Goal: Browse casually: Explore the website without a specific task or goal

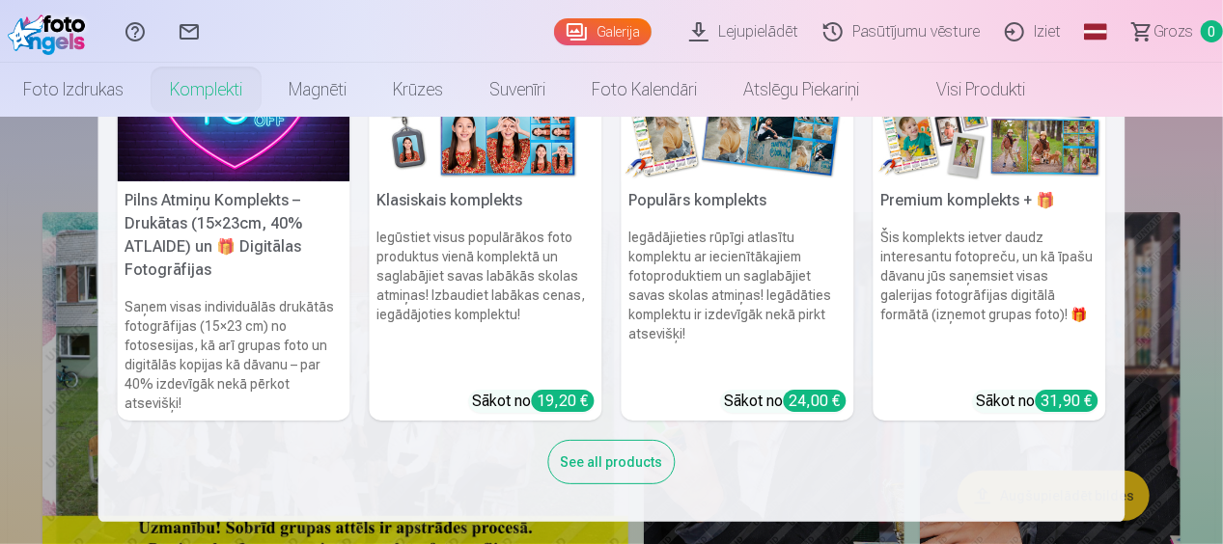
scroll to position [97, 0]
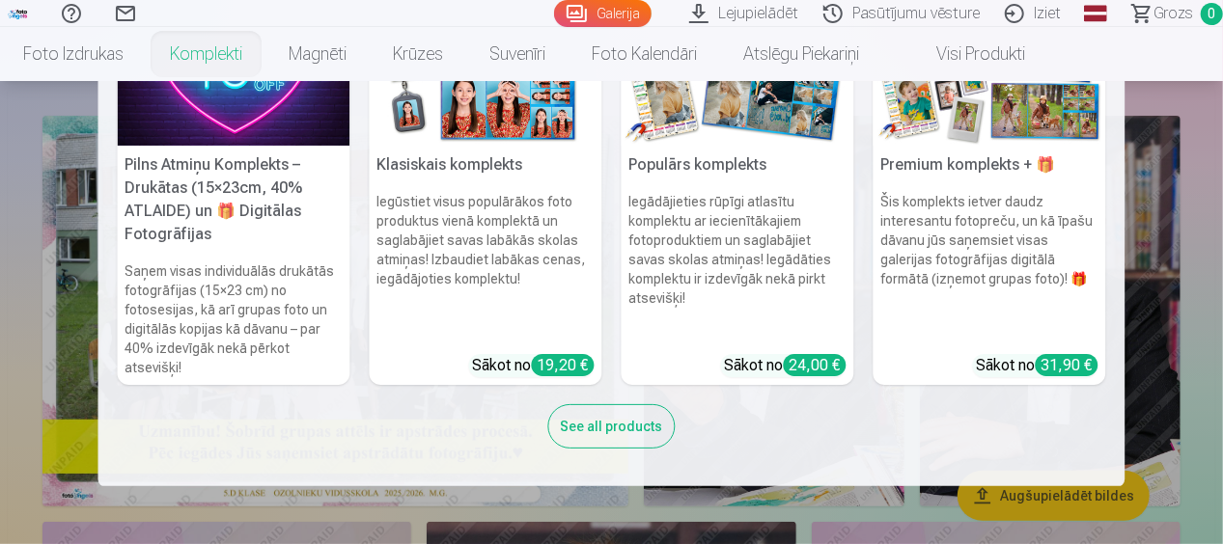
click at [615, 431] on div "See all products" at bounding box center [611, 426] width 127 height 44
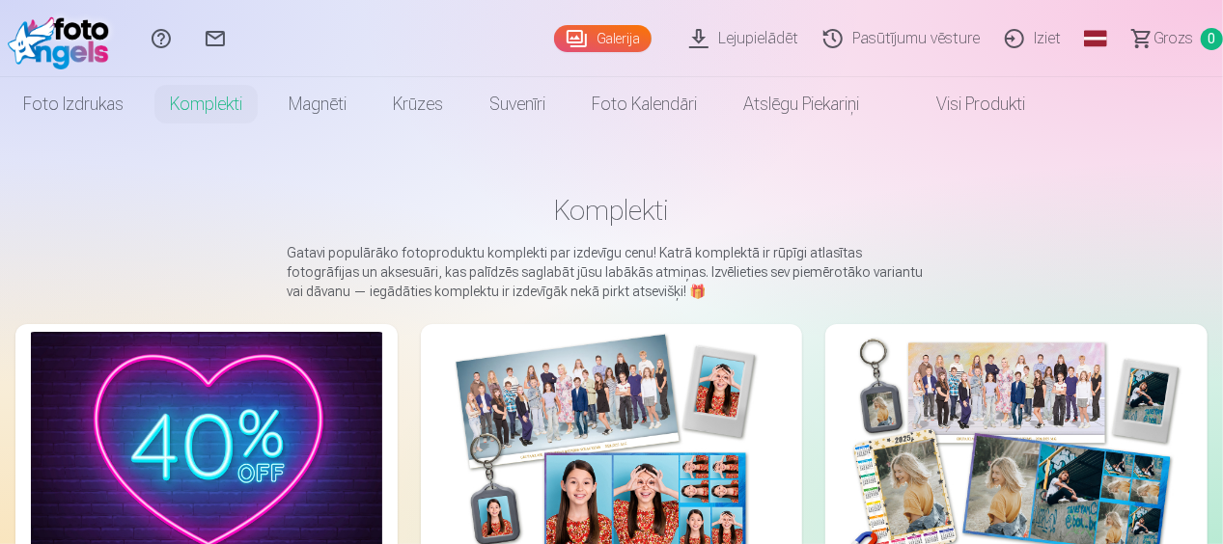
click at [276, 419] on img at bounding box center [206, 449] width 351 height 234
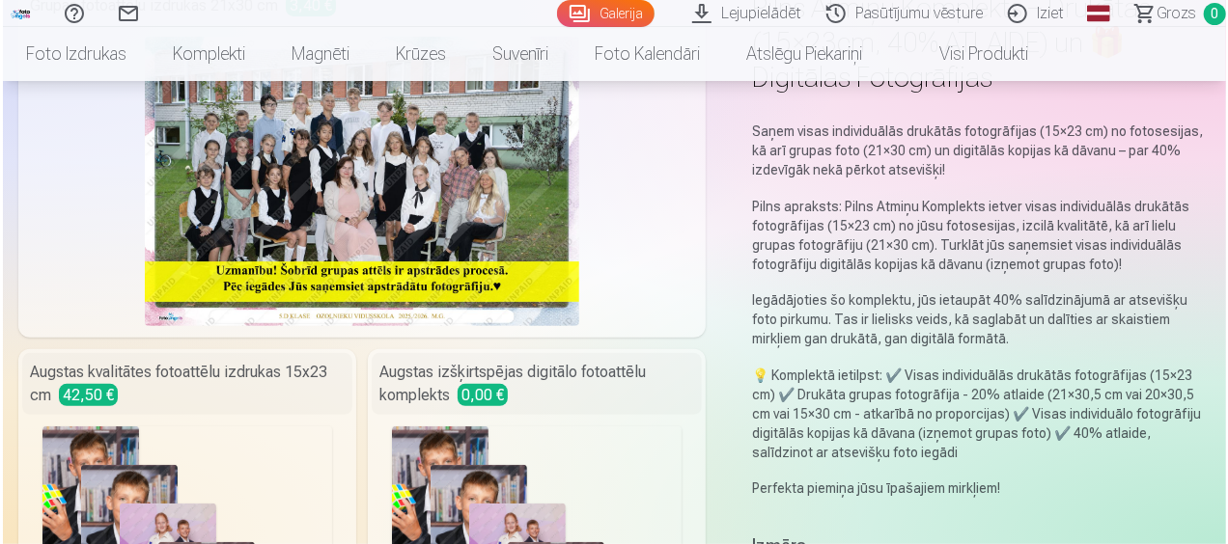
scroll to position [193, 0]
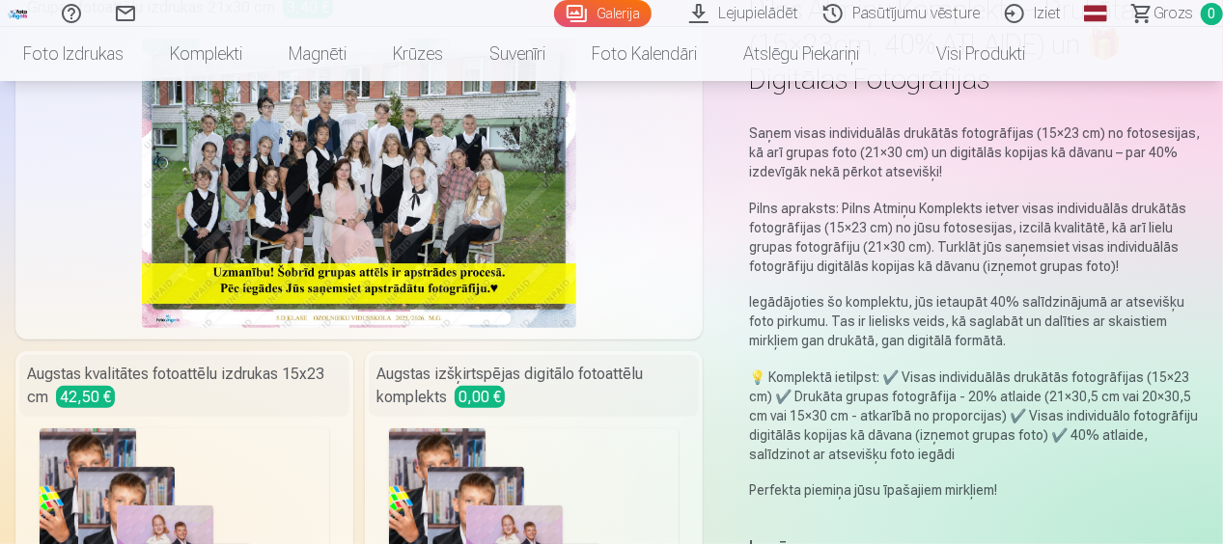
click at [338, 185] on img at bounding box center [359, 184] width 434 height 290
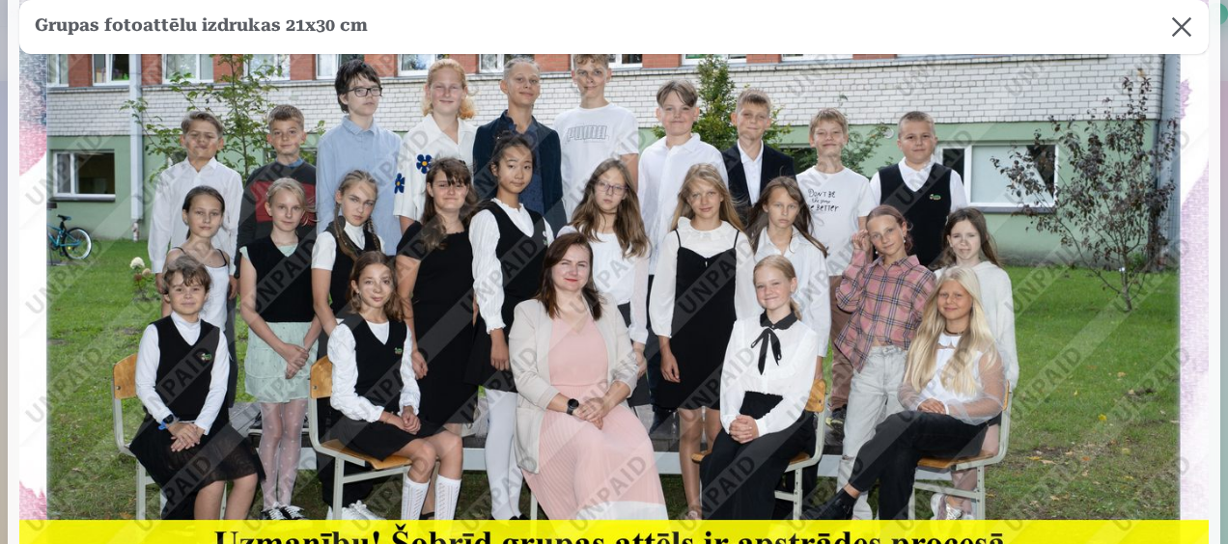
scroll to position [97, 0]
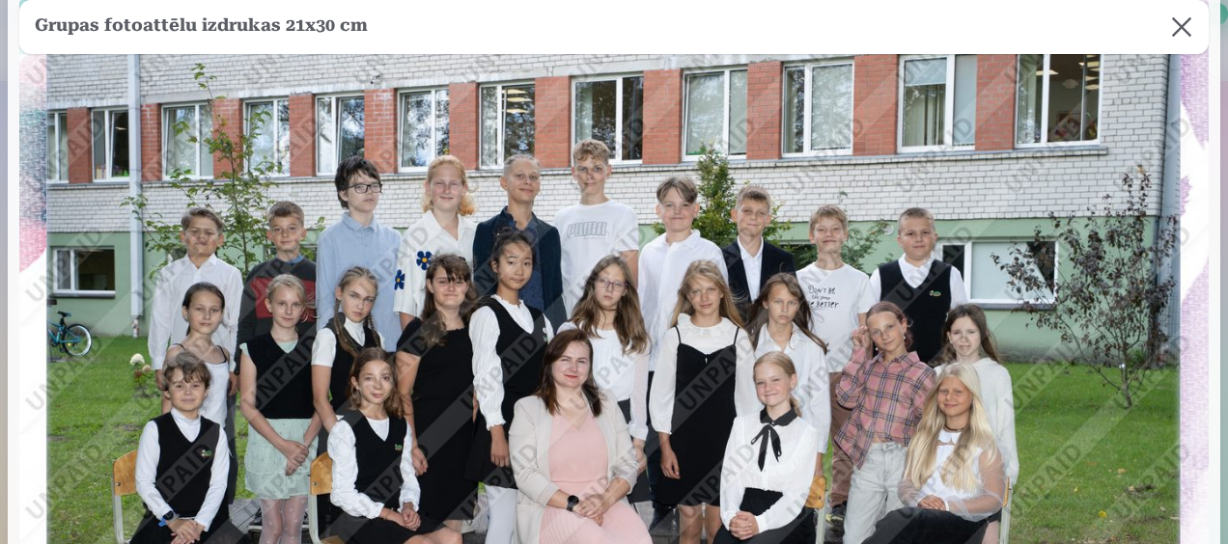
click at [888, 286] on img at bounding box center [613, 396] width 1189 height 793
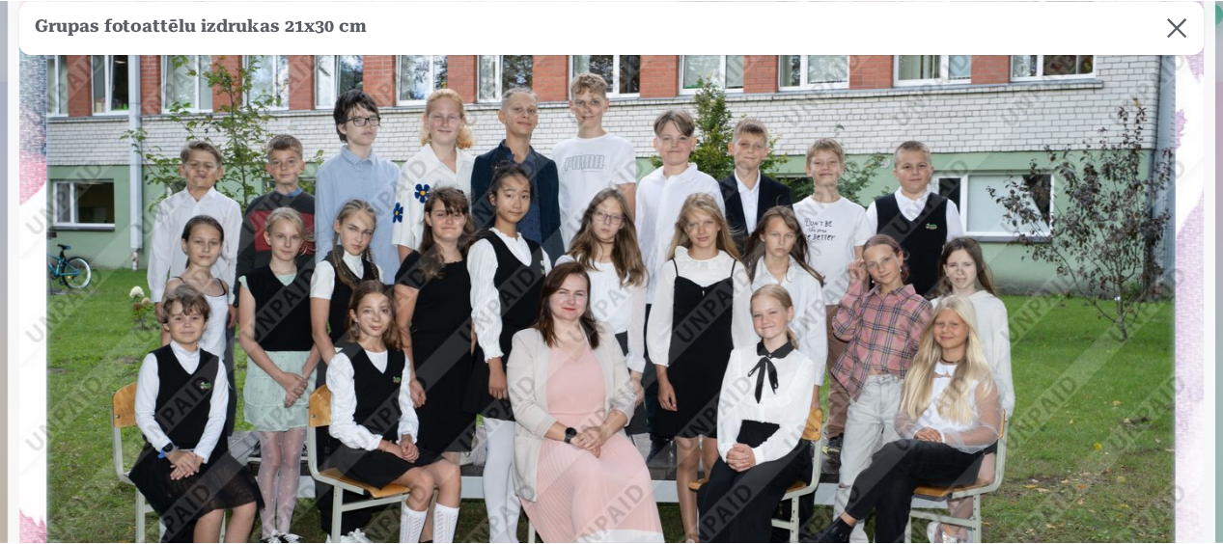
scroll to position [193, 0]
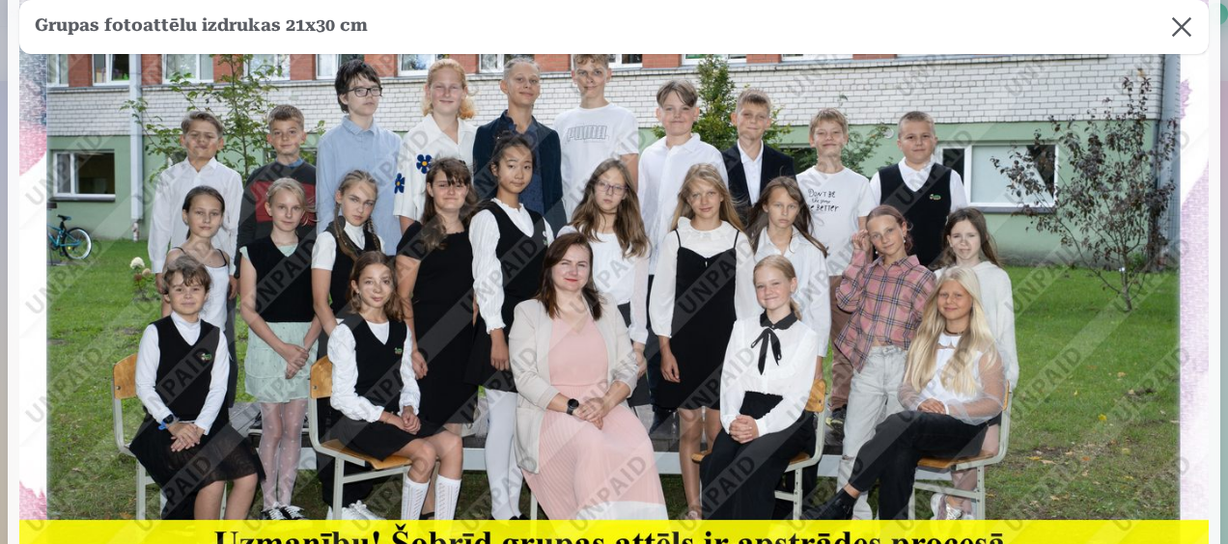
click at [1012, 344] on img at bounding box center [613, 299] width 1189 height 793
click at [1171, 31] on button at bounding box center [1181, 27] width 54 height 54
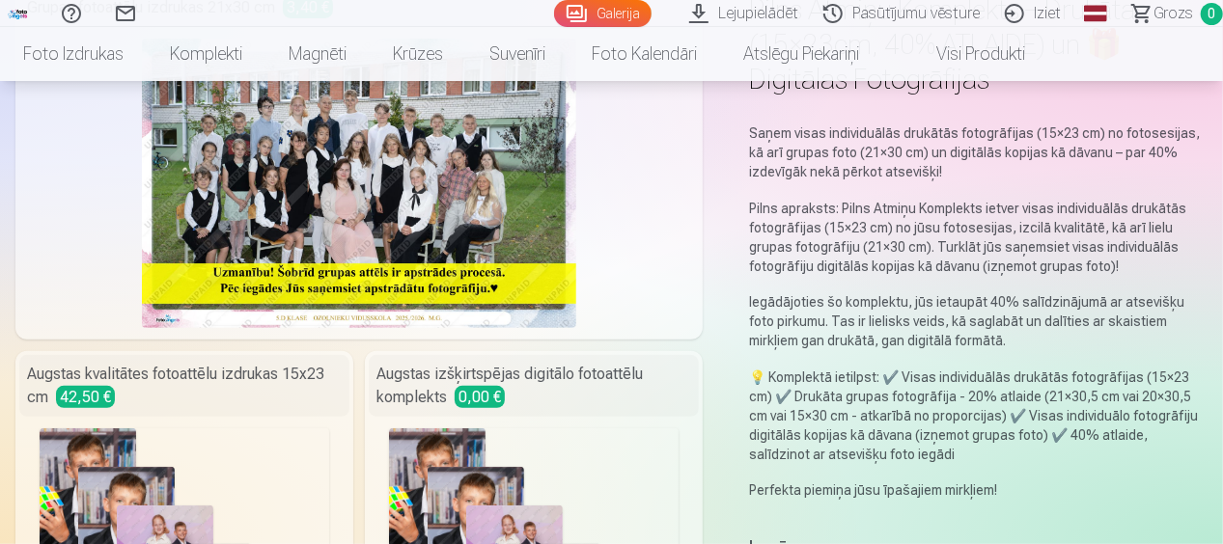
scroll to position [0, 0]
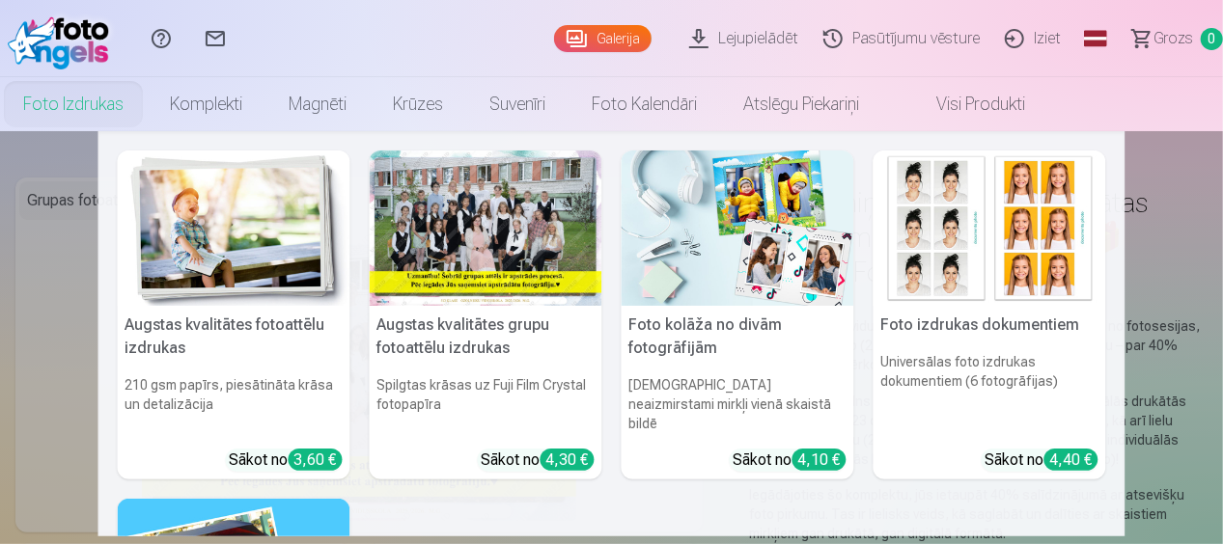
click at [62, 103] on link "Foto izdrukas" at bounding box center [73, 104] width 147 height 54
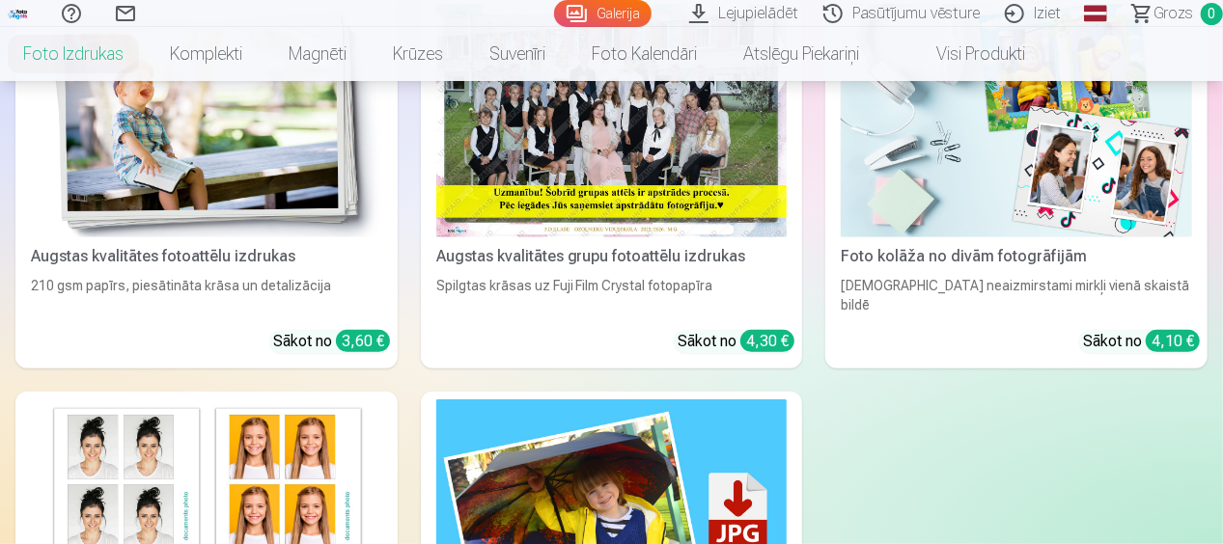
scroll to position [97, 0]
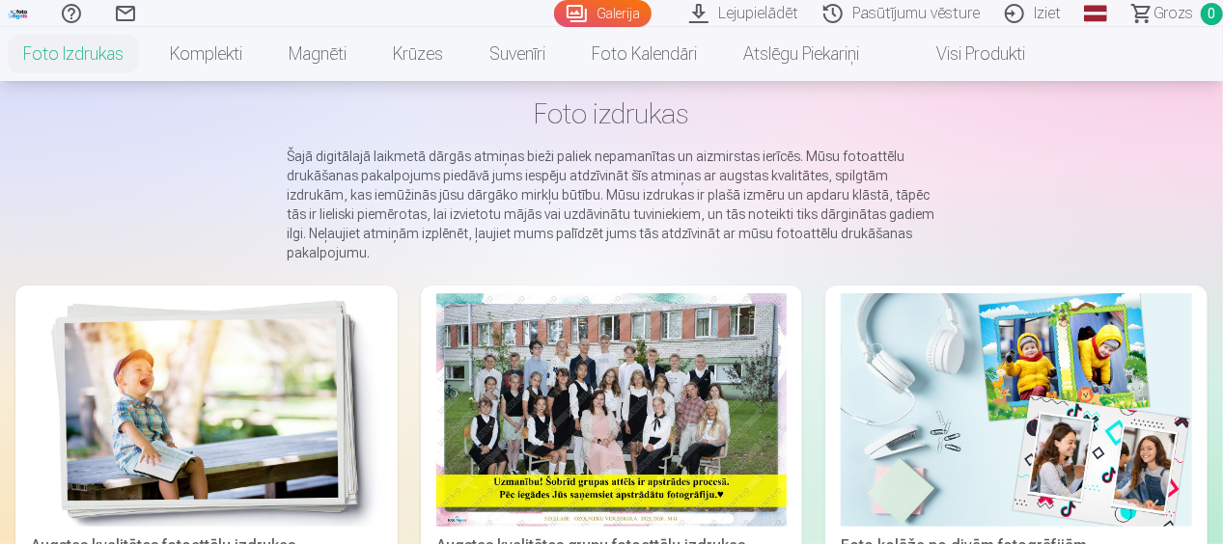
click at [619, 10] on link "Galerija" at bounding box center [602, 13] width 97 height 27
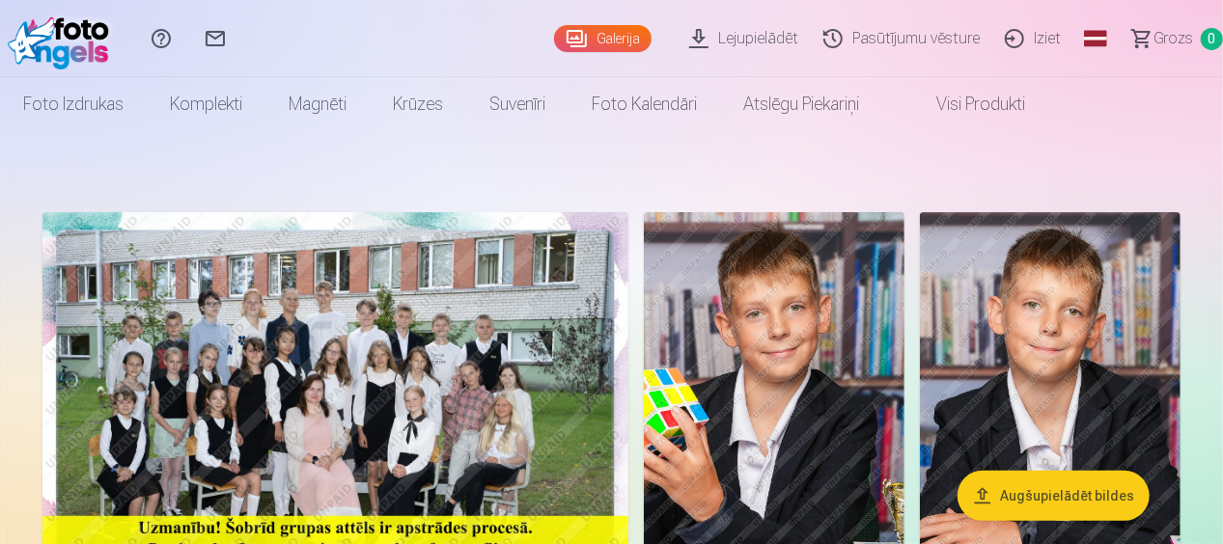
click at [797, 419] on img at bounding box center [774, 407] width 261 height 391
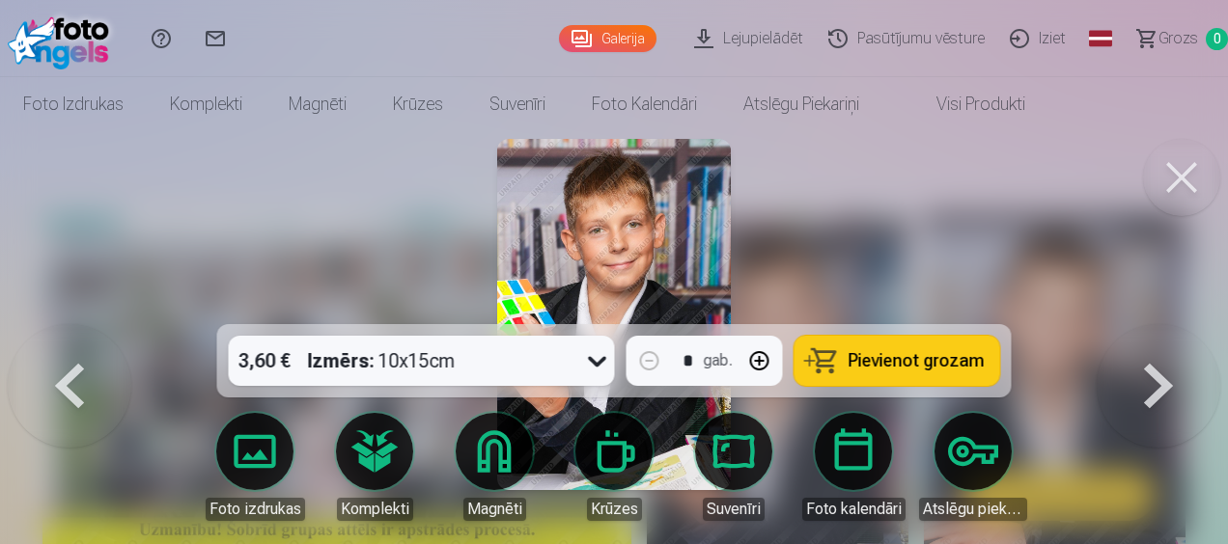
click at [1185, 180] on button at bounding box center [1181, 177] width 77 height 77
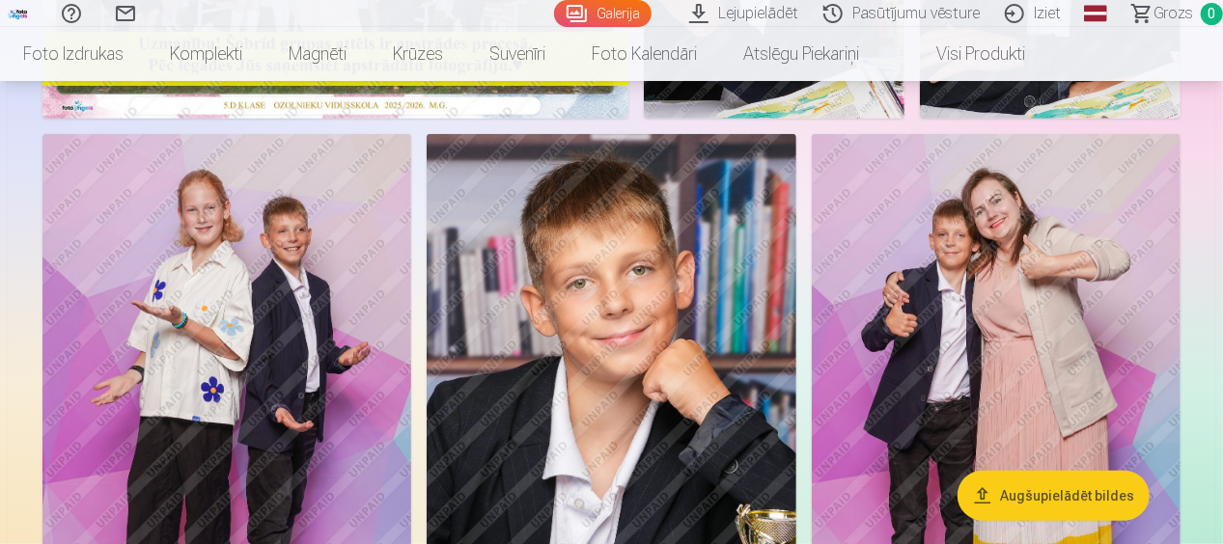
scroll to position [483, 0]
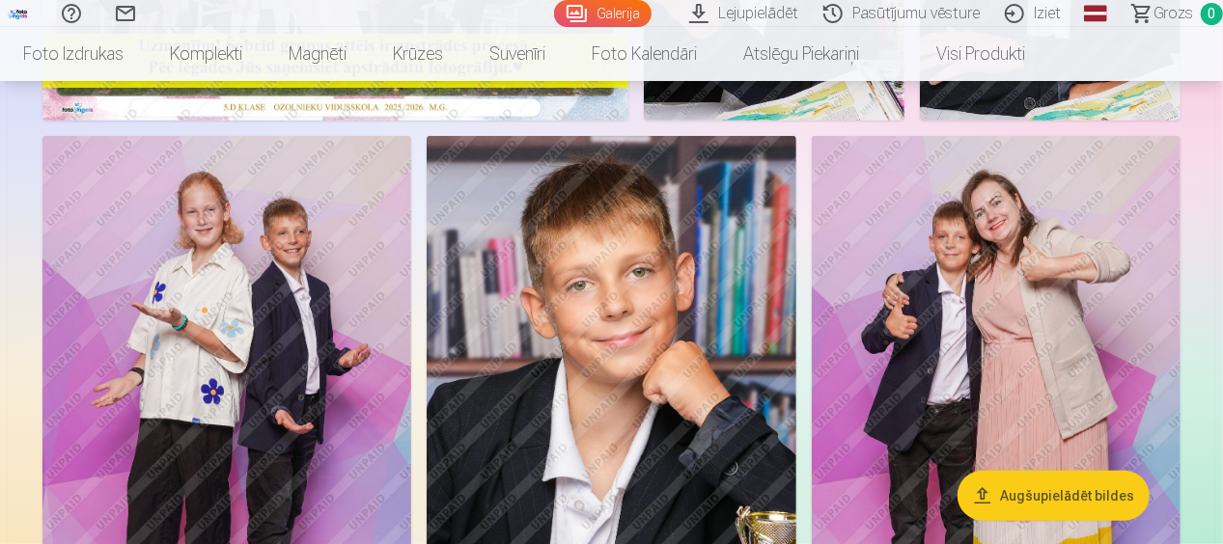
click at [1012, 303] on img at bounding box center [996, 413] width 369 height 554
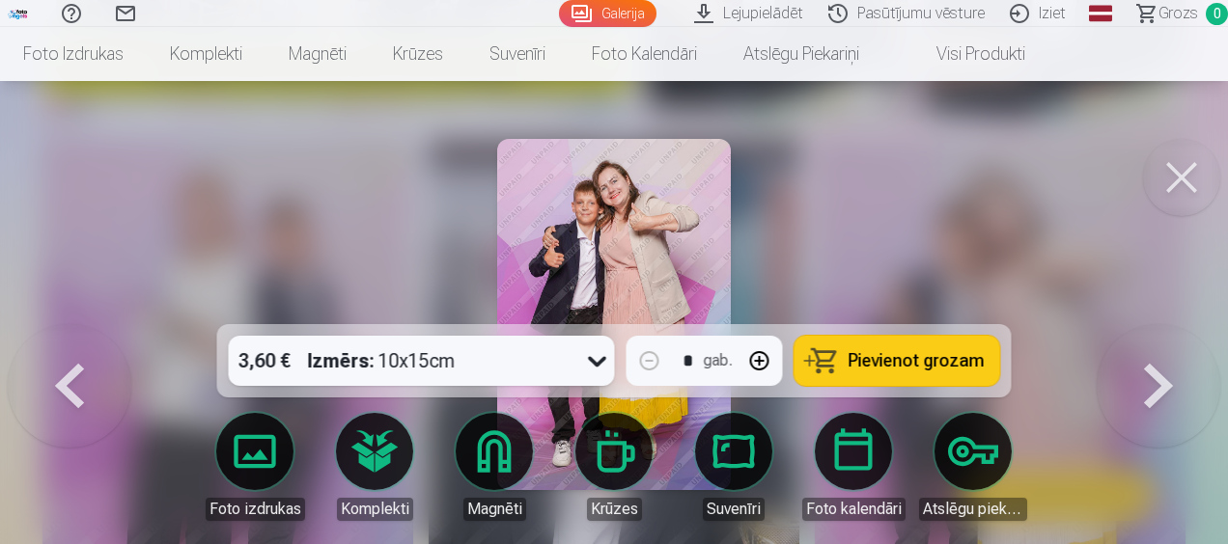
click at [672, 237] on img at bounding box center [614, 314] width 235 height 351
click at [1184, 172] on button at bounding box center [1181, 177] width 77 height 77
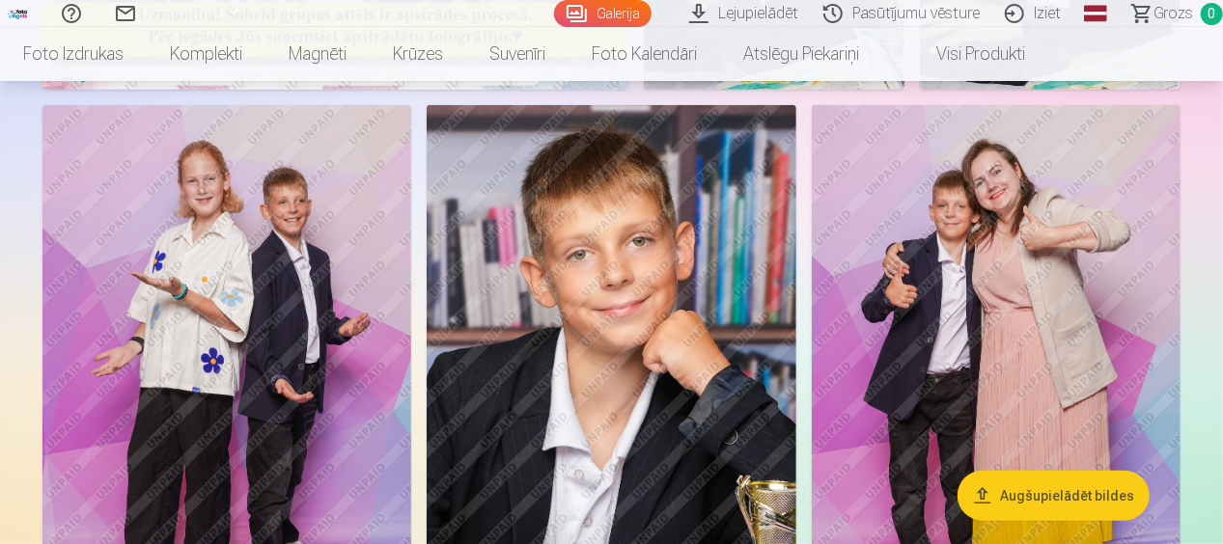
scroll to position [511, 0]
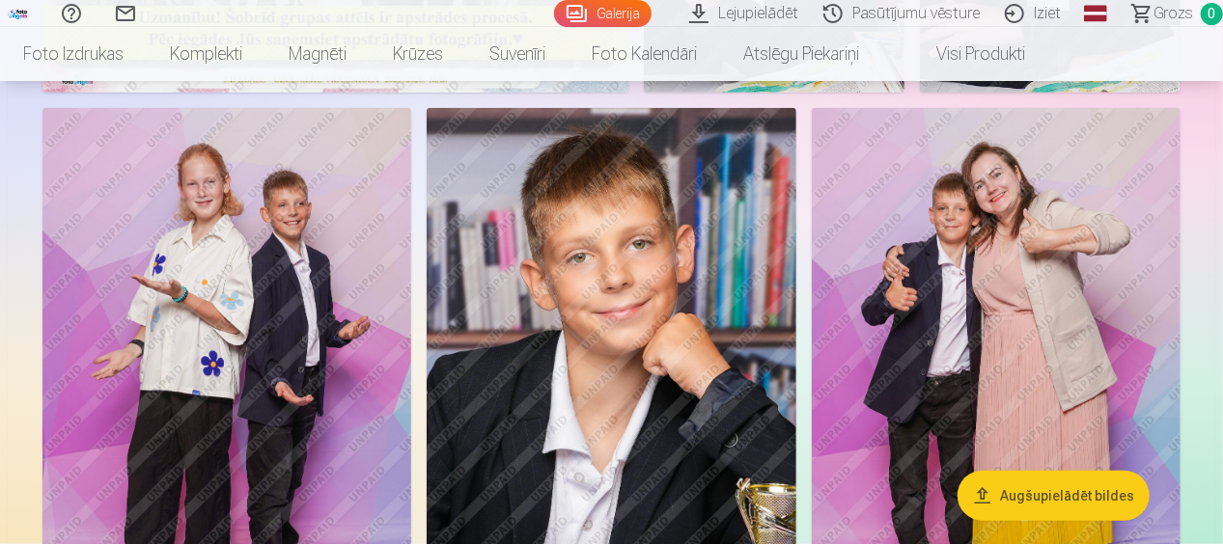
click at [253, 259] on img at bounding box center [226, 385] width 369 height 554
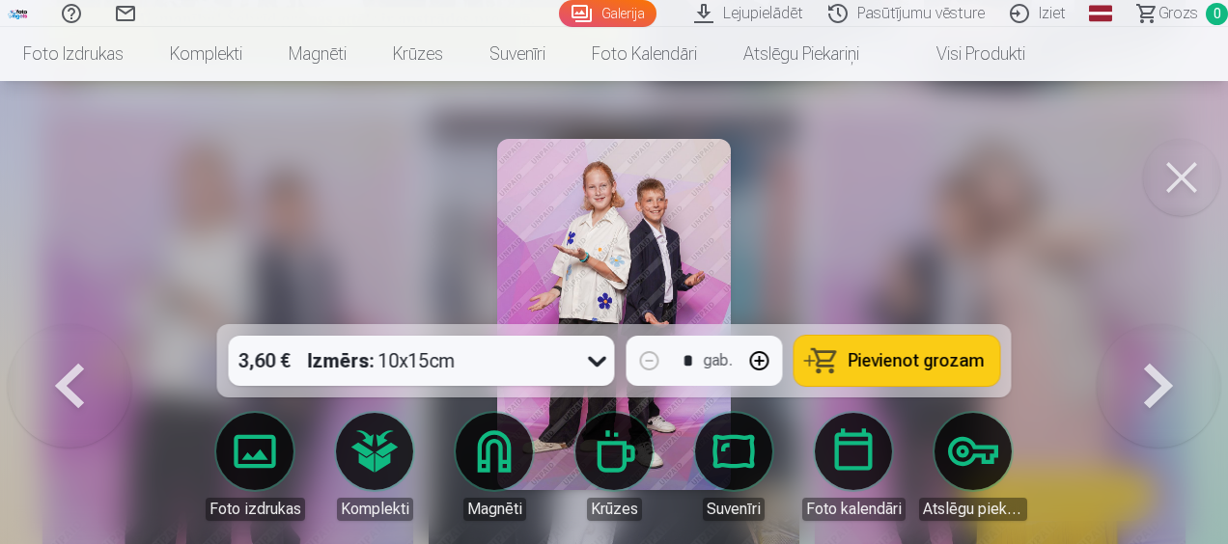
click at [624, 210] on img at bounding box center [614, 314] width 235 height 351
click at [1187, 181] on button at bounding box center [1181, 177] width 77 height 77
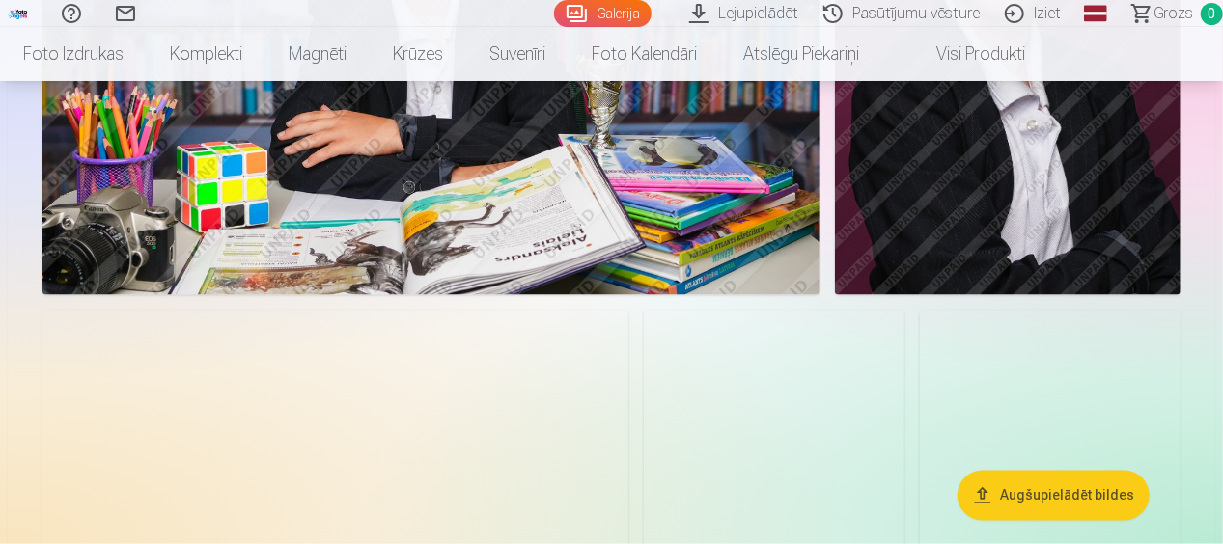
scroll to position [1572, 0]
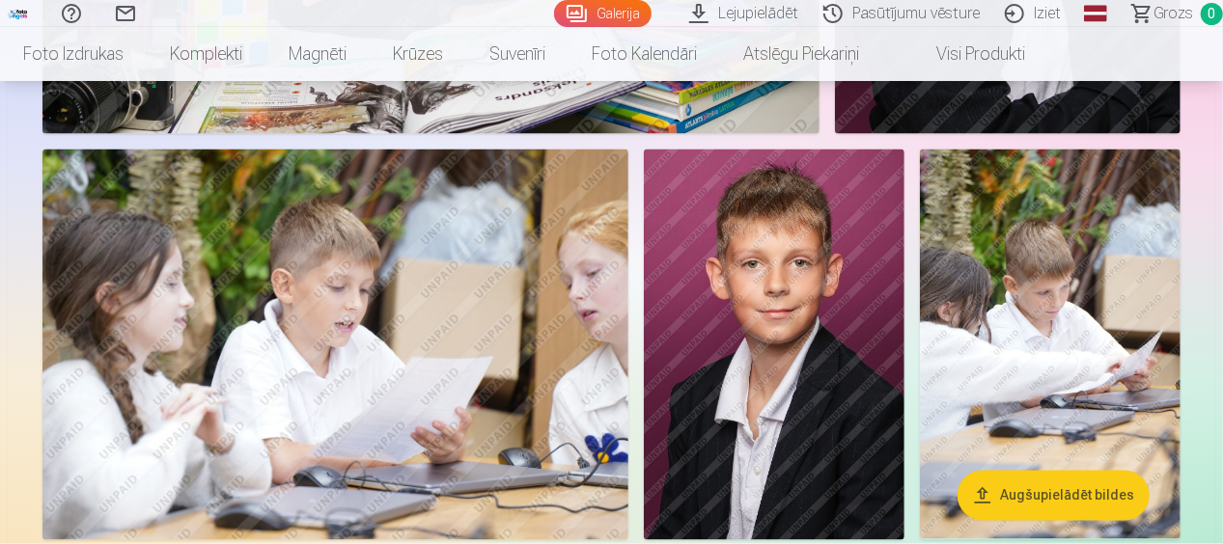
click at [800, 439] on img at bounding box center [774, 345] width 261 height 391
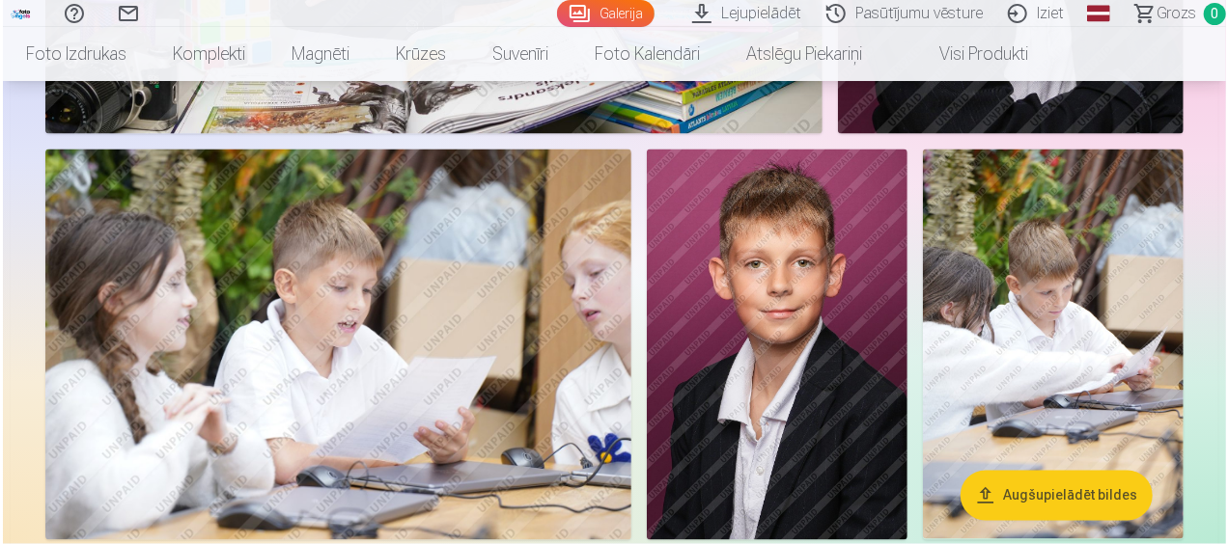
scroll to position [1576, 0]
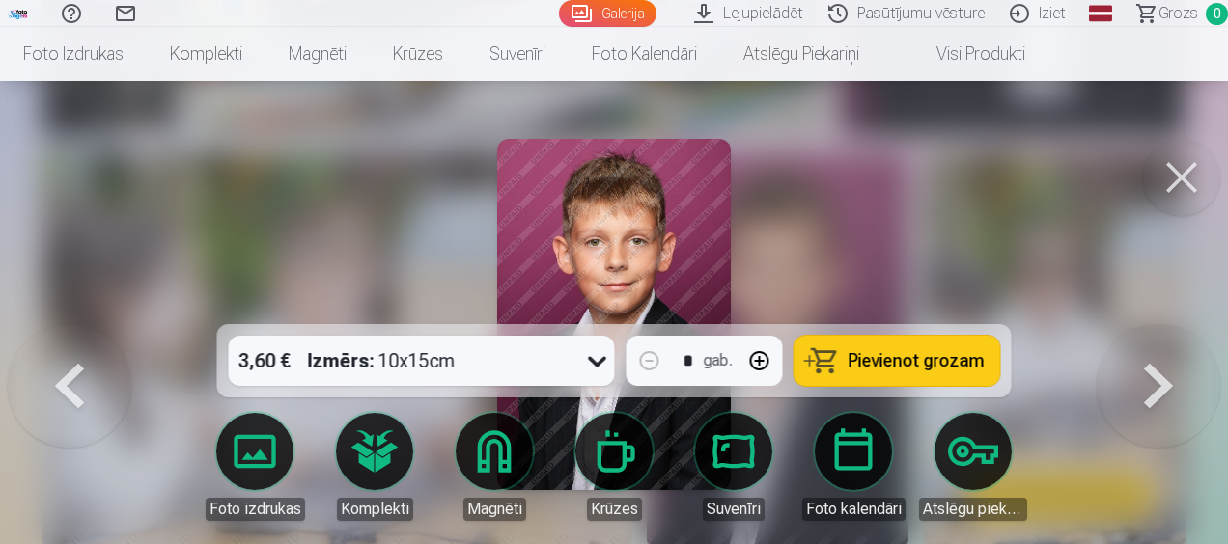
click at [1181, 164] on button at bounding box center [1181, 177] width 77 height 77
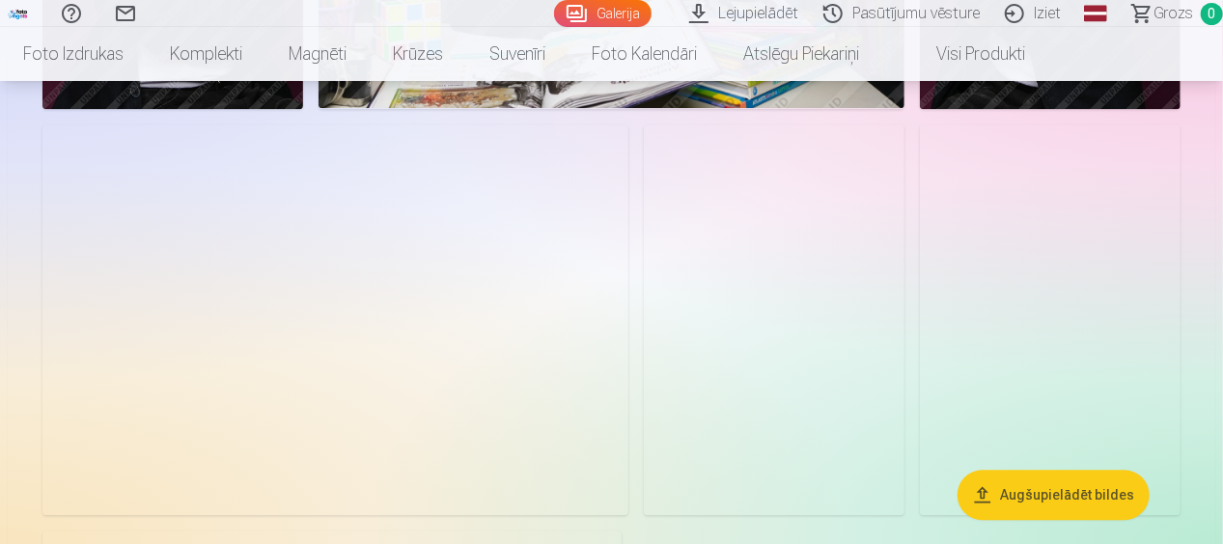
scroll to position [2344, 0]
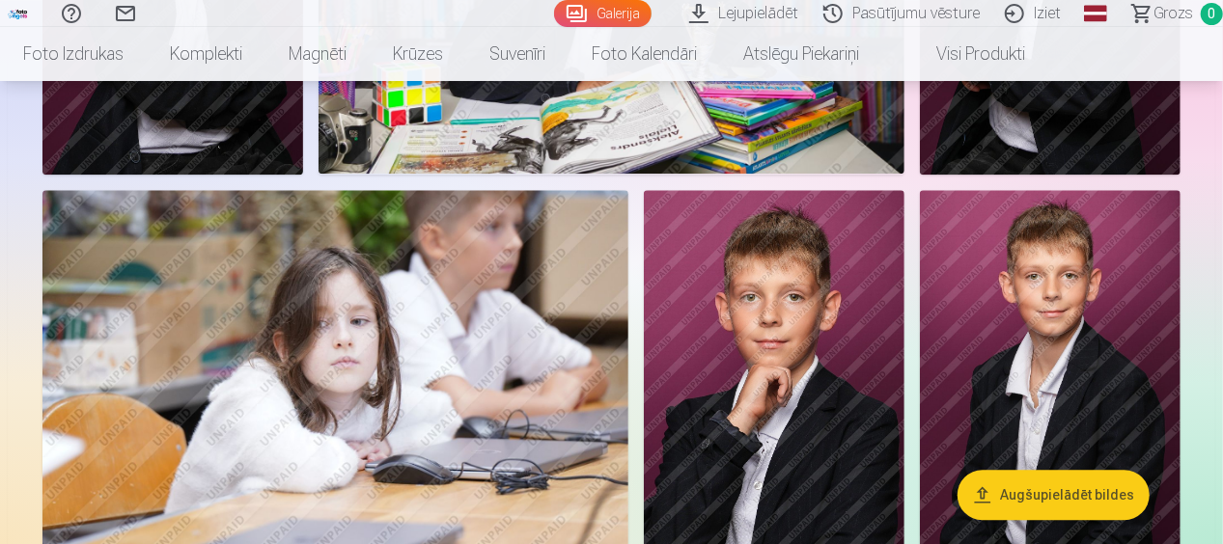
click at [1093, 372] on img at bounding box center [1050, 385] width 261 height 391
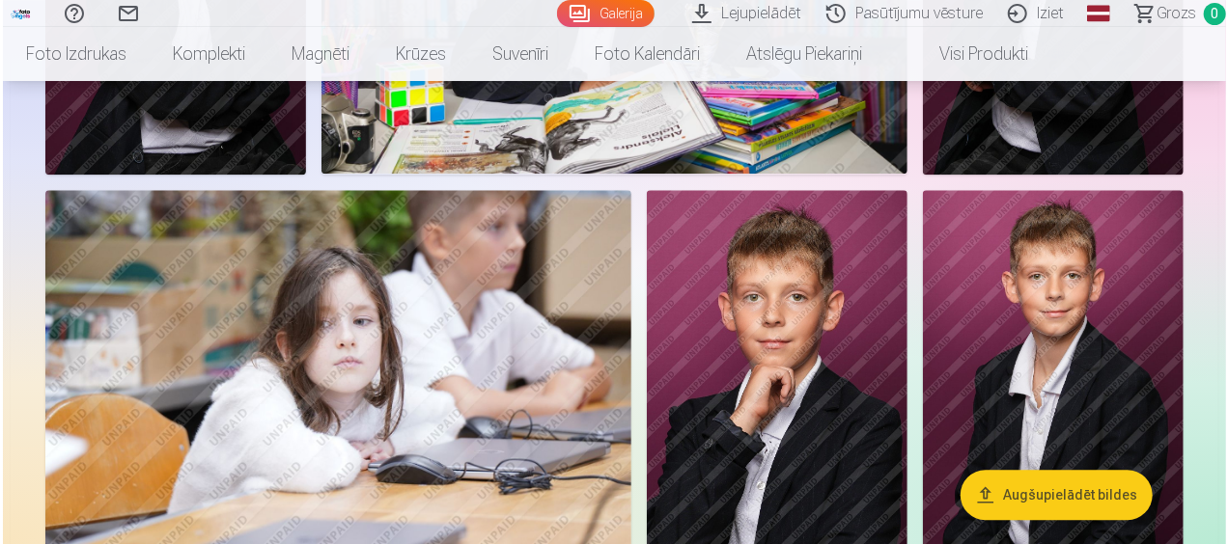
scroll to position [2351, 0]
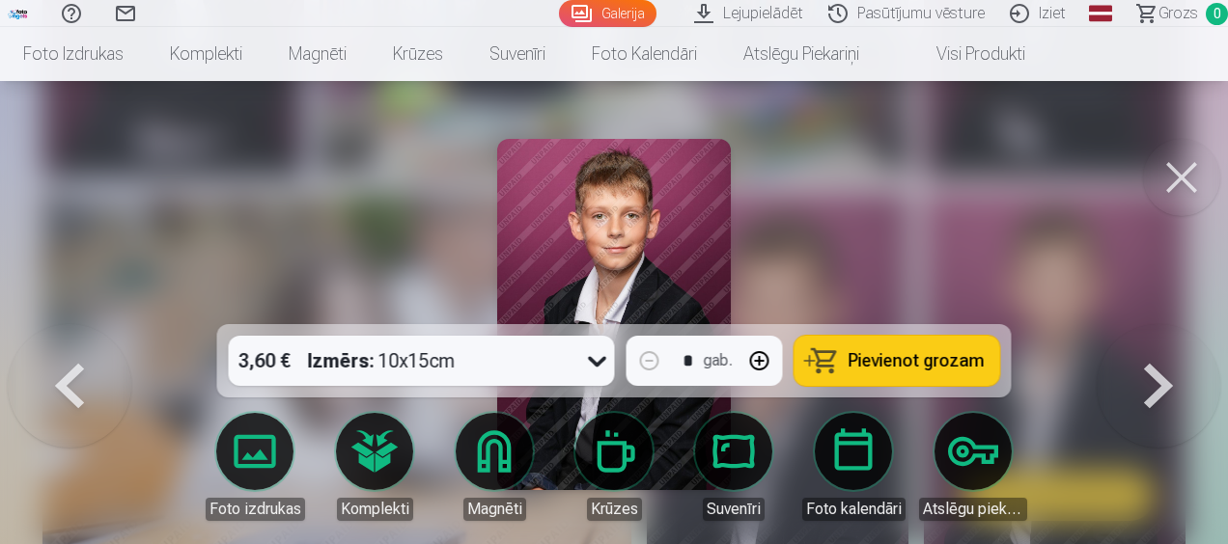
click at [1184, 161] on button at bounding box center [1181, 177] width 77 height 77
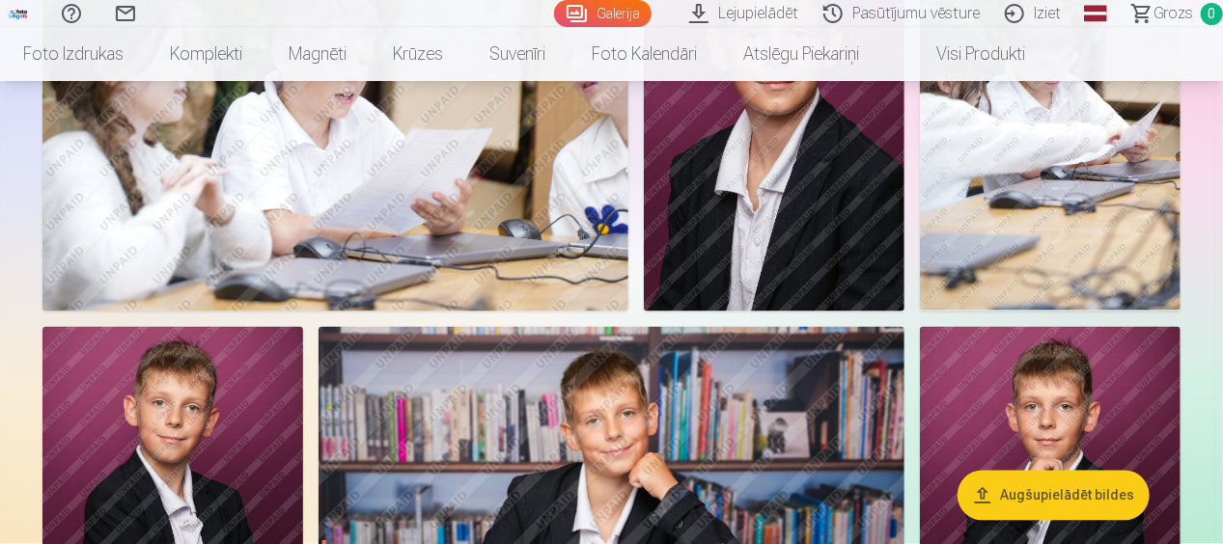
scroll to position [1572, 0]
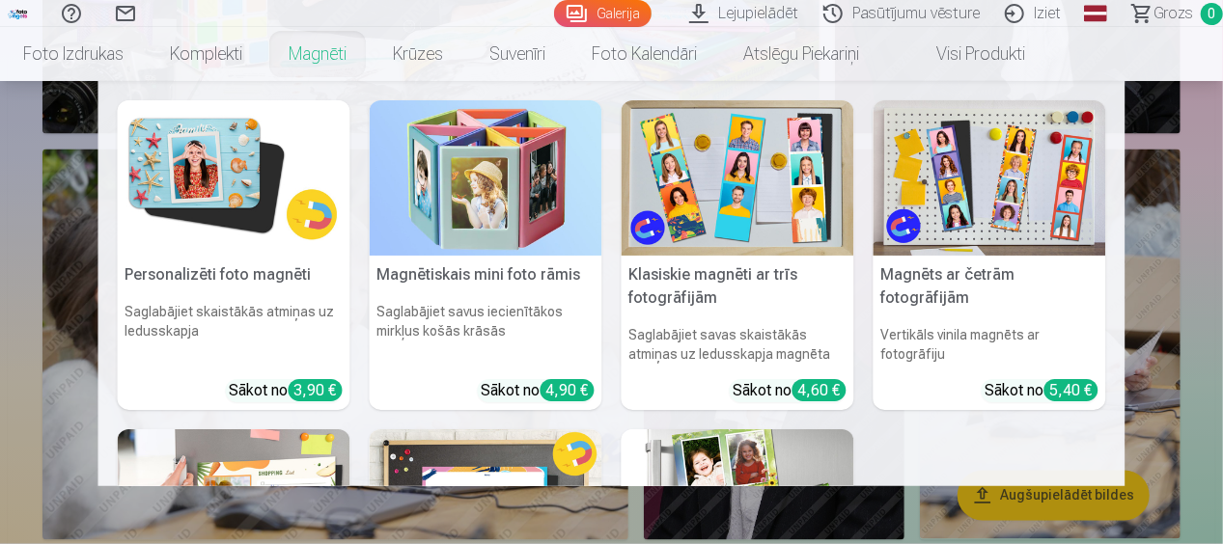
click at [320, 43] on link "Magnēti" at bounding box center [317, 54] width 104 height 54
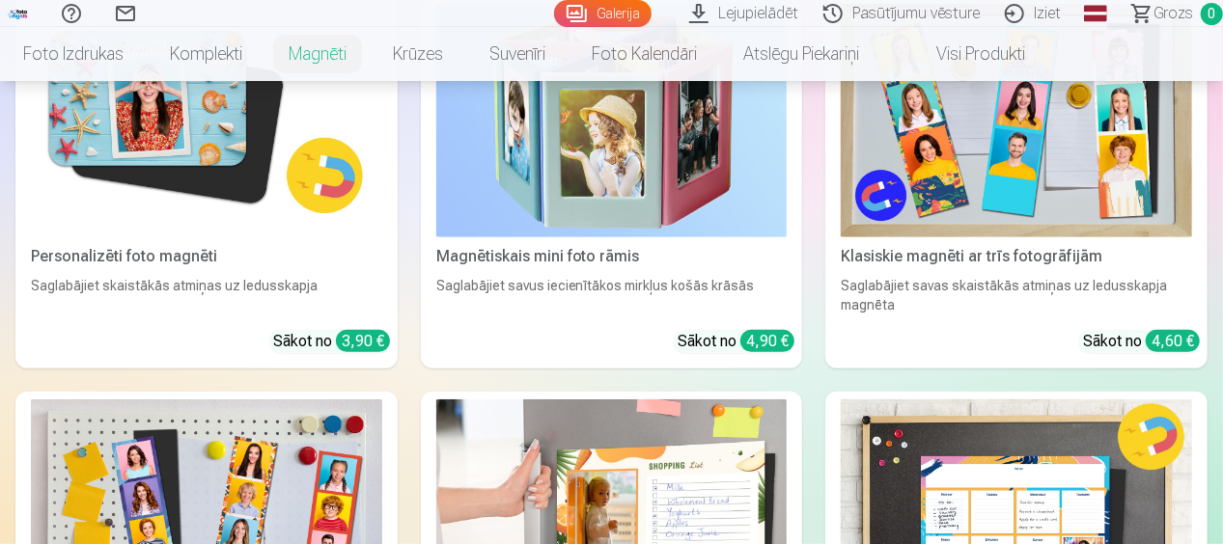
scroll to position [193, 0]
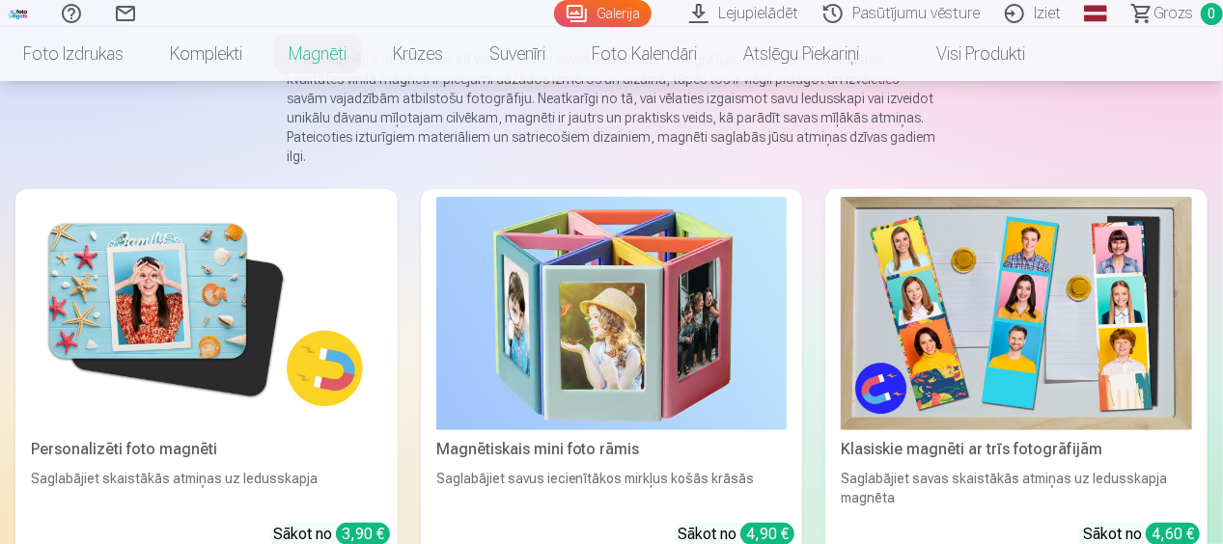
click at [164, 332] on img at bounding box center [206, 314] width 351 height 234
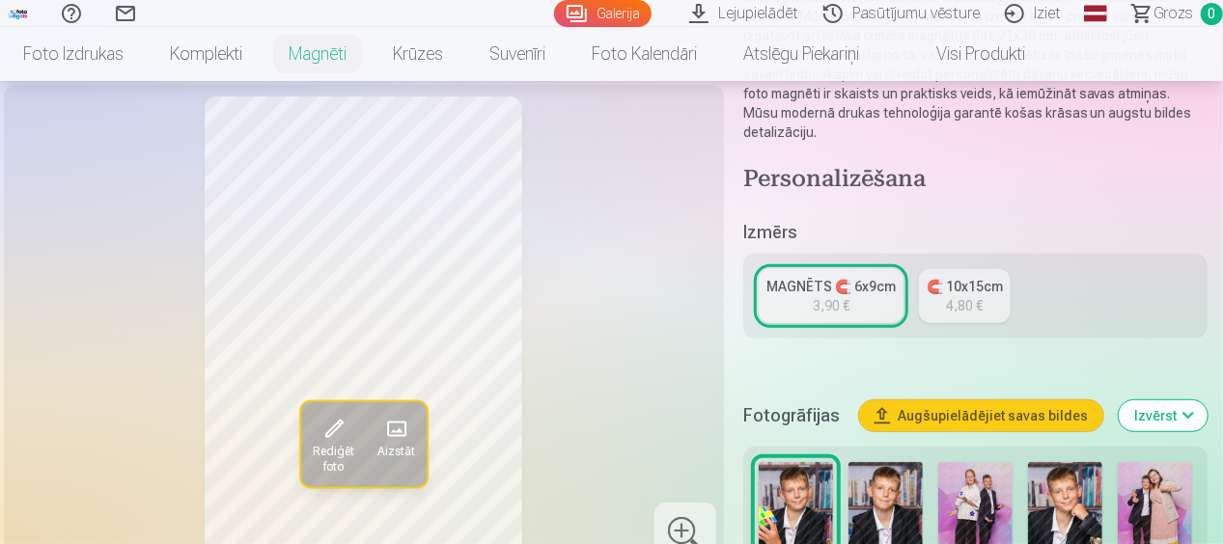
scroll to position [386, 0]
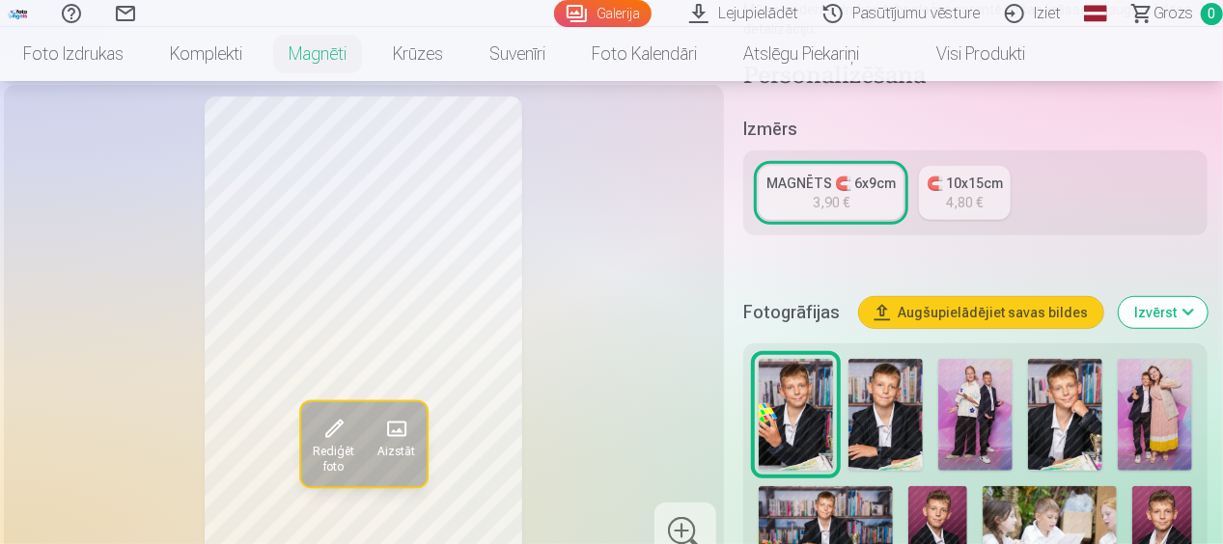
click at [898, 411] on img at bounding box center [885, 415] width 74 height 112
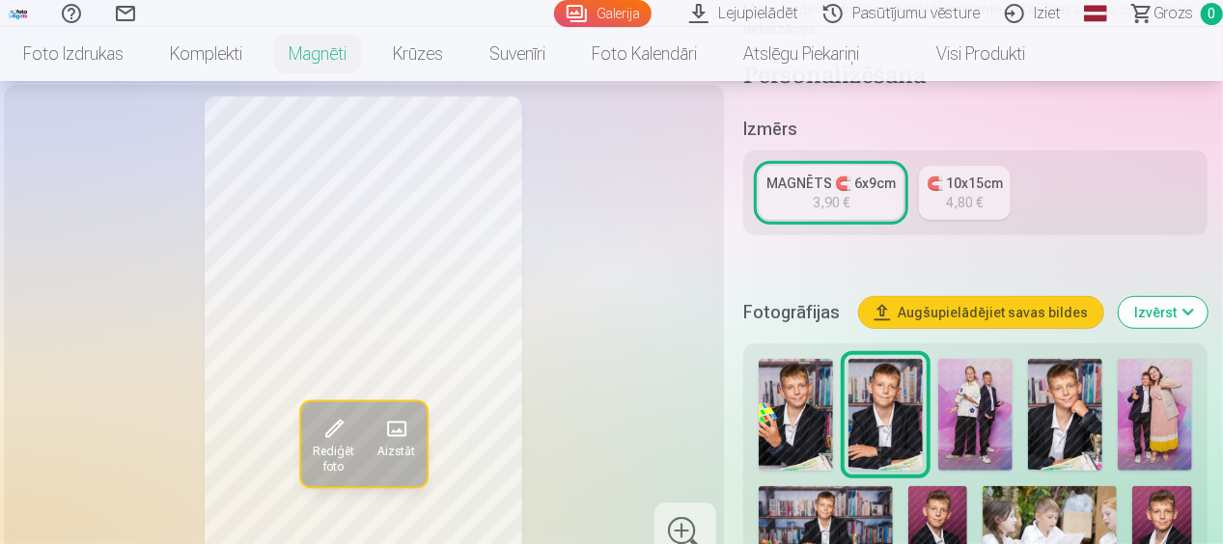
click at [1062, 403] on img at bounding box center [1065, 415] width 74 height 112
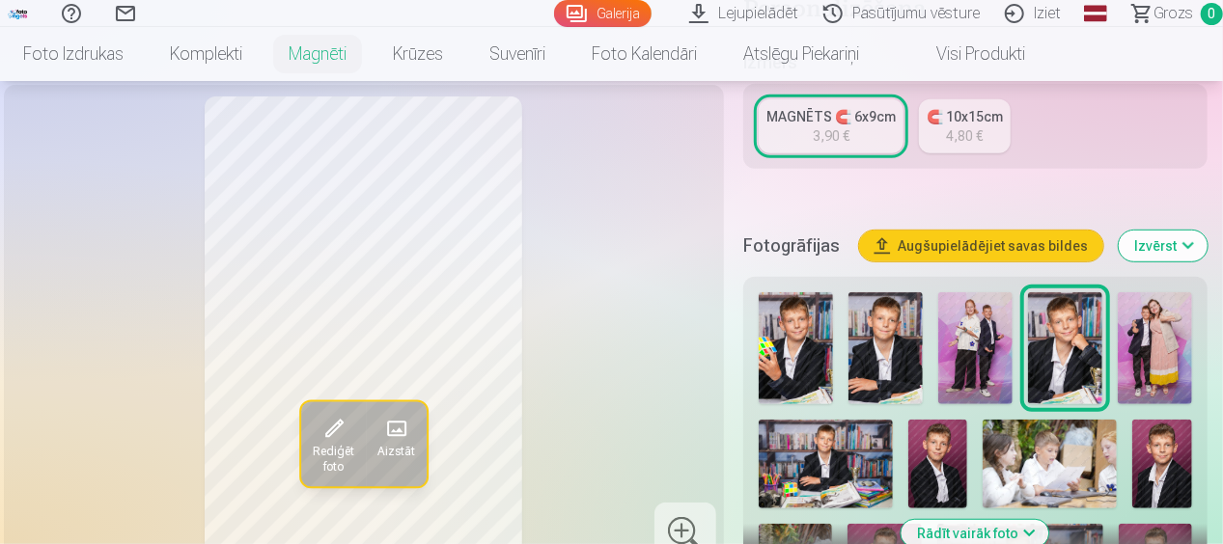
scroll to position [483, 0]
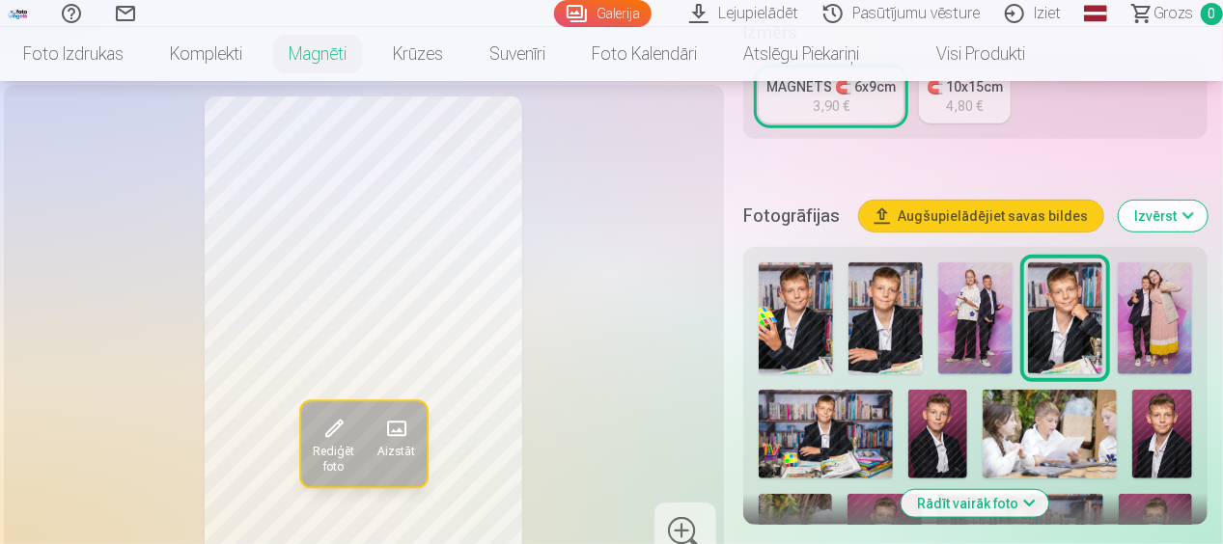
click at [941, 446] on img at bounding box center [938, 435] width 60 height 90
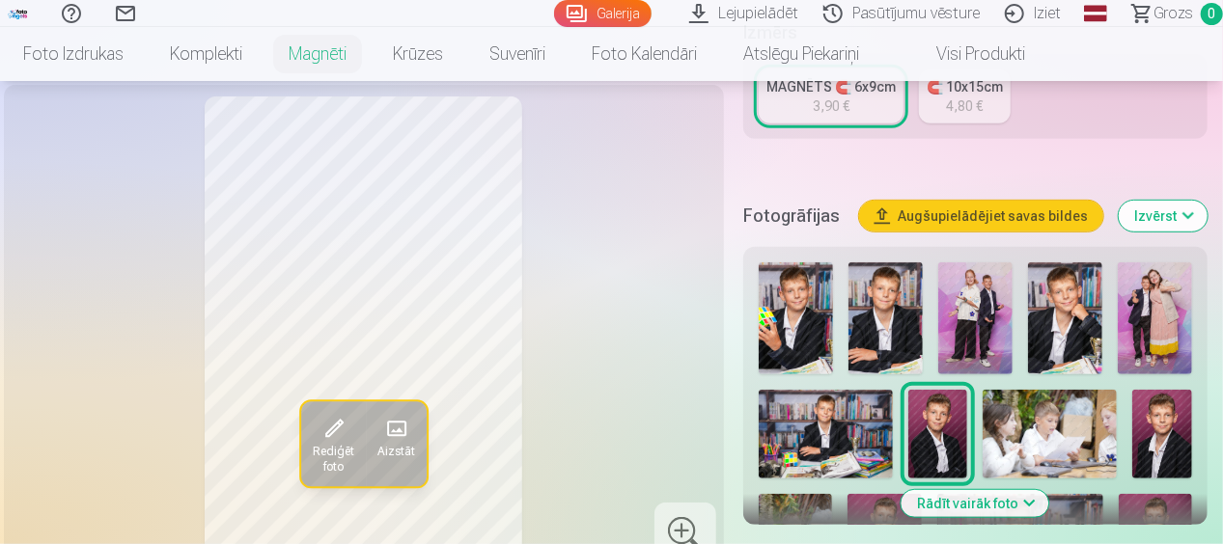
click at [1167, 444] on img at bounding box center [1162, 435] width 60 height 90
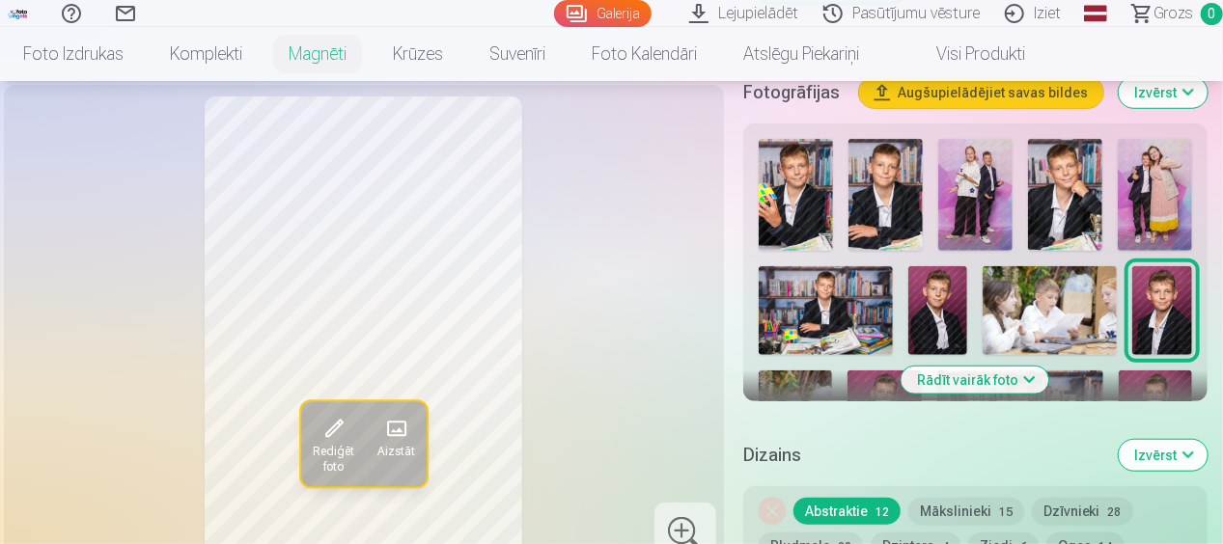
scroll to position [676, 0]
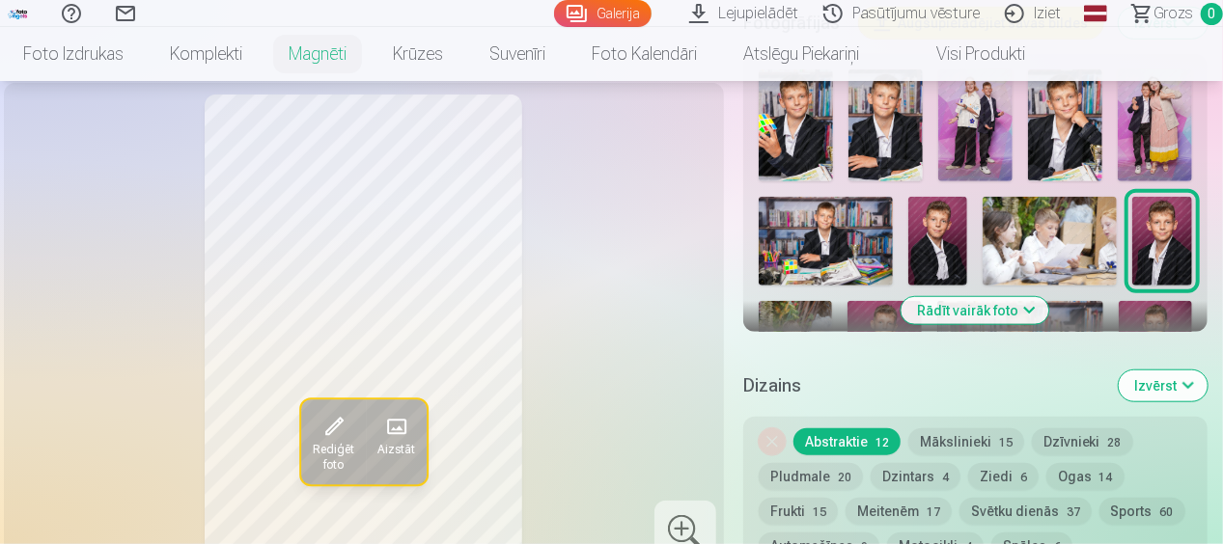
click at [943, 319] on button "Rādīt vairāk foto" at bounding box center [975, 310] width 148 height 27
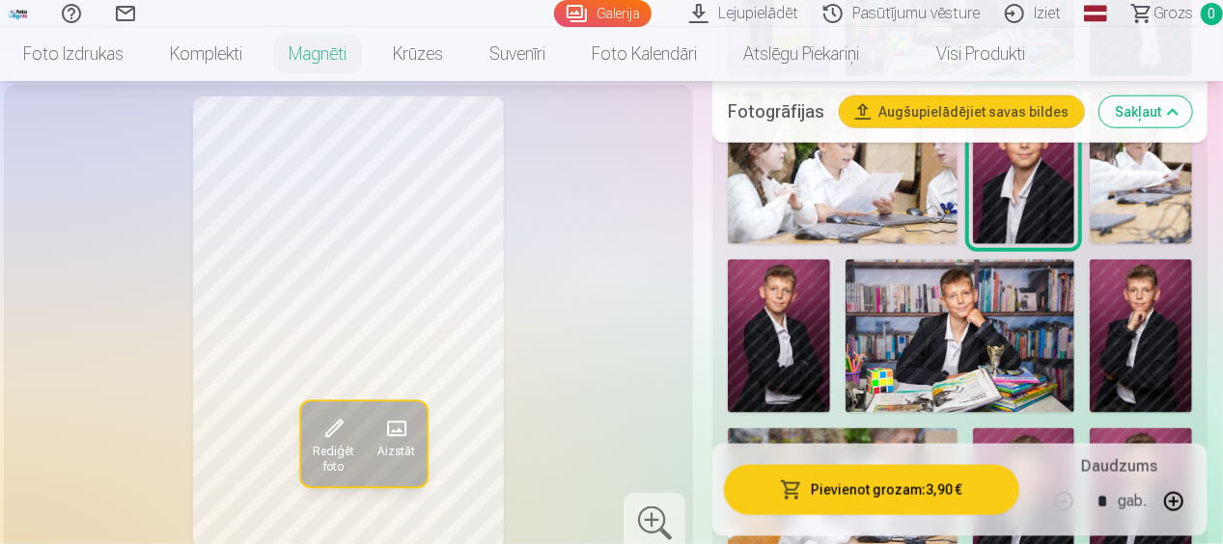
scroll to position [1062, 0]
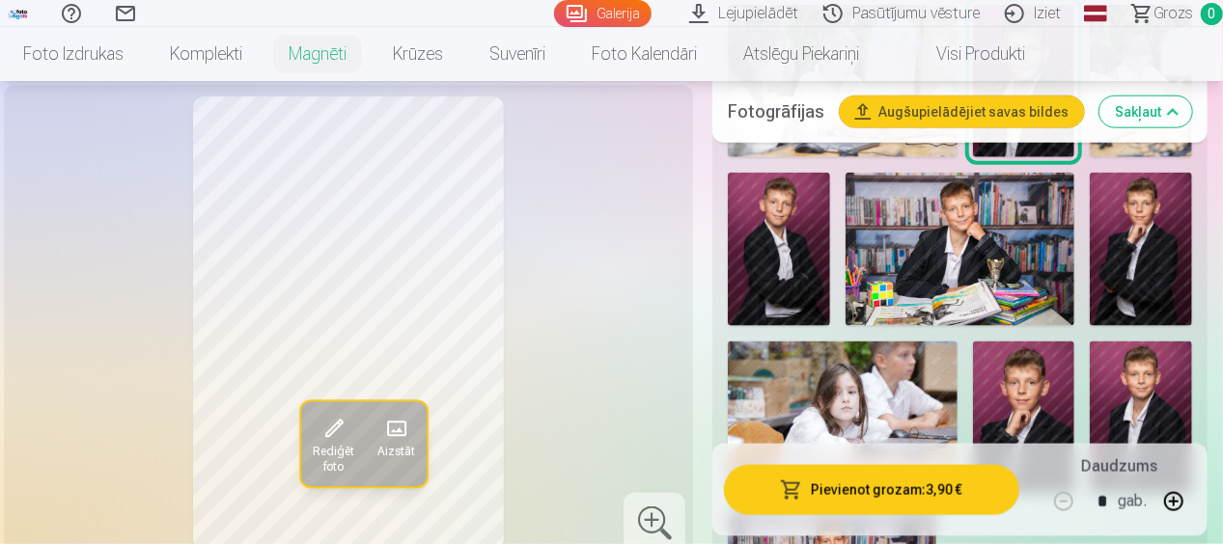
click at [1141, 243] on img at bounding box center [1141, 249] width 102 height 153
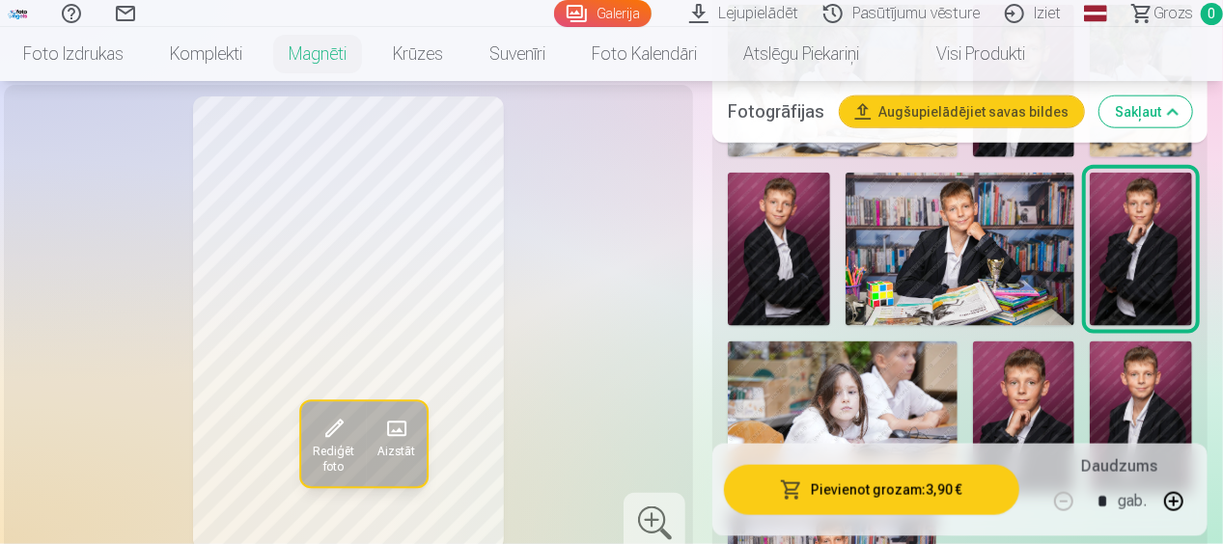
click at [1013, 374] on img at bounding box center [1024, 418] width 102 height 152
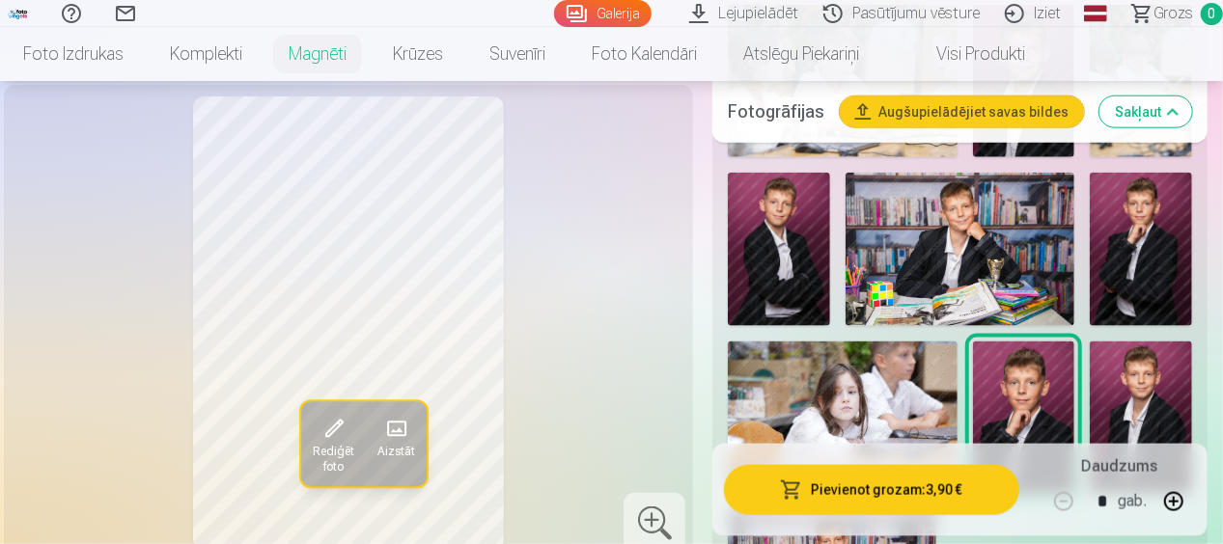
click at [1145, 392] on img at bounding box center [1141, 418] width 102 height 153
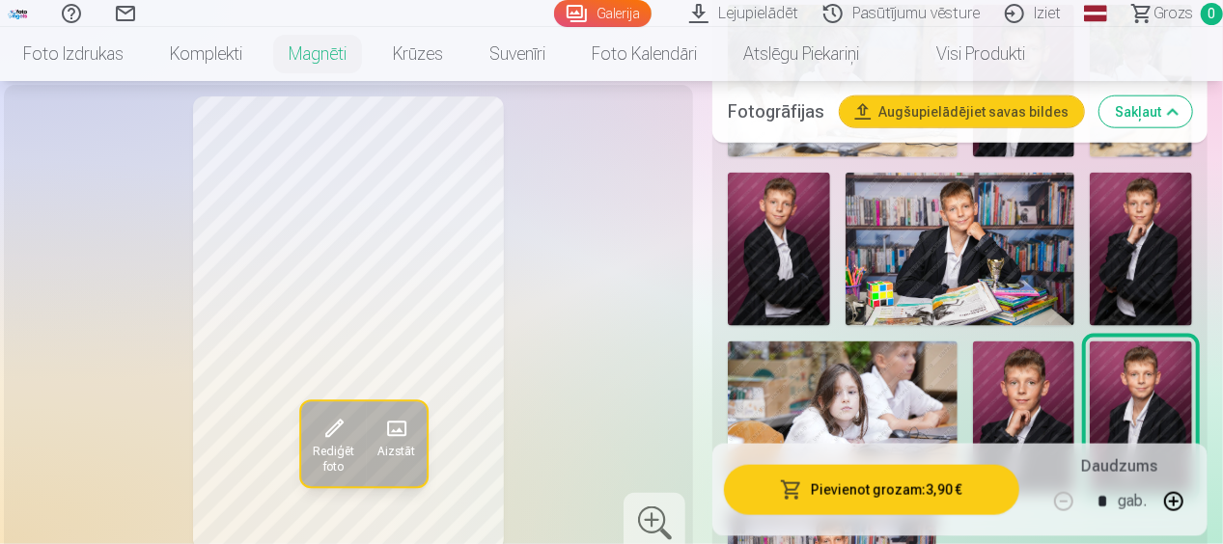
click at [772, 272] on img at bounding box center [779, 249] width 102 height 153
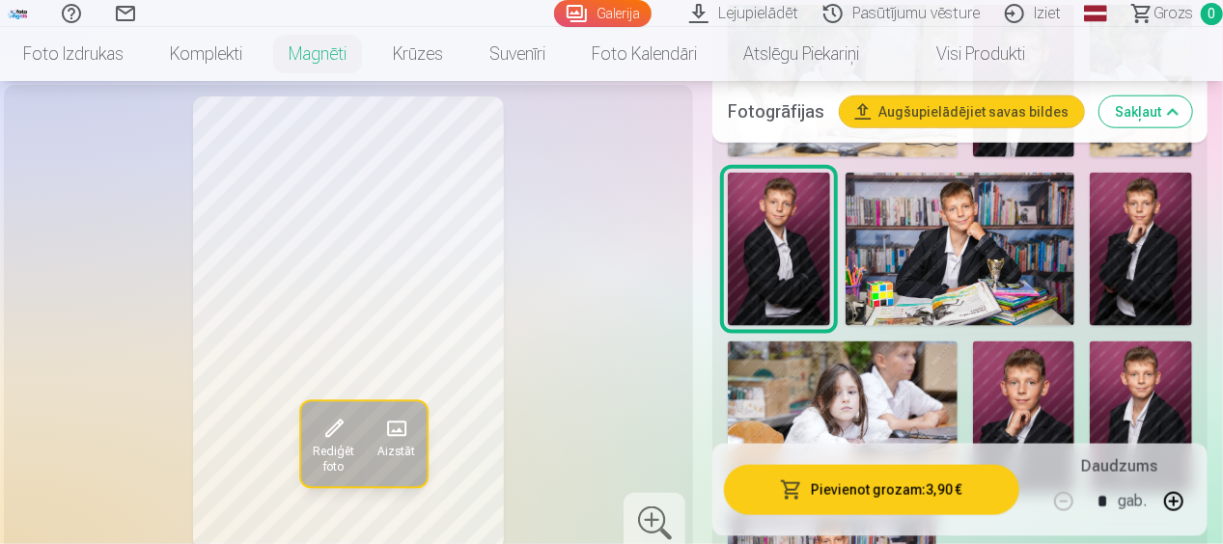
click at [1149, 384] on img at bounding box center [1141, 418] width 102 height 153
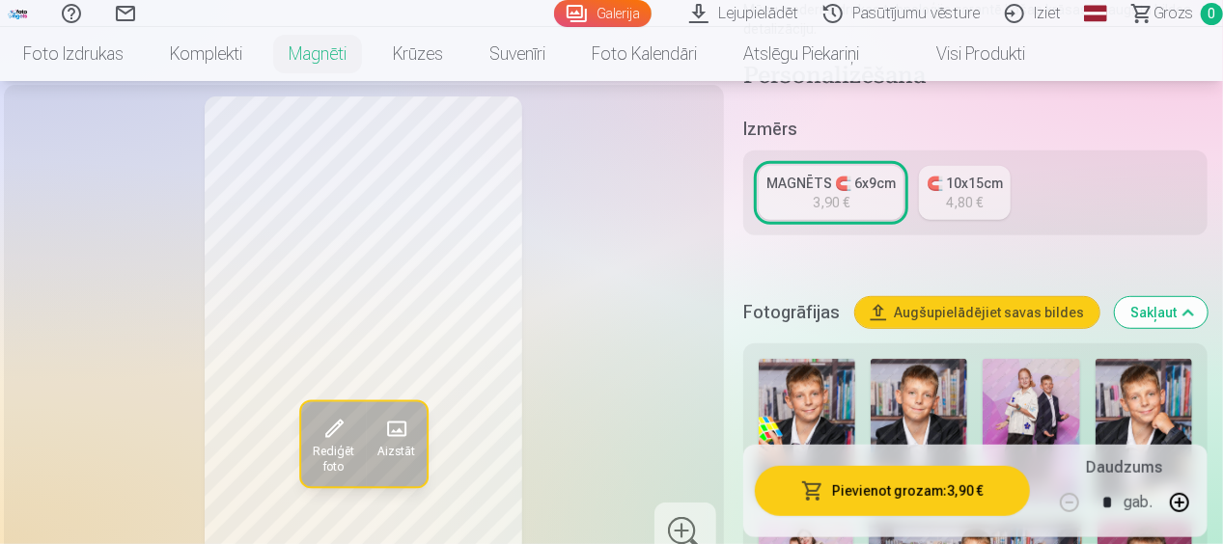
scroll to position [579, 0]
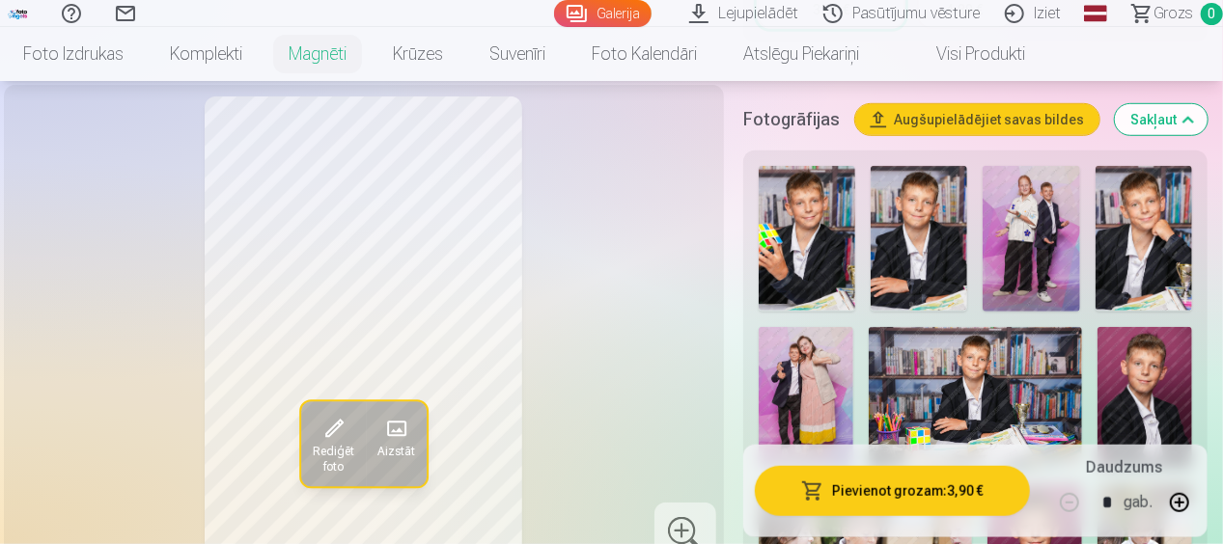
click at [1149, 219] on img at bounding box center [1143, 238] width 97 height 145
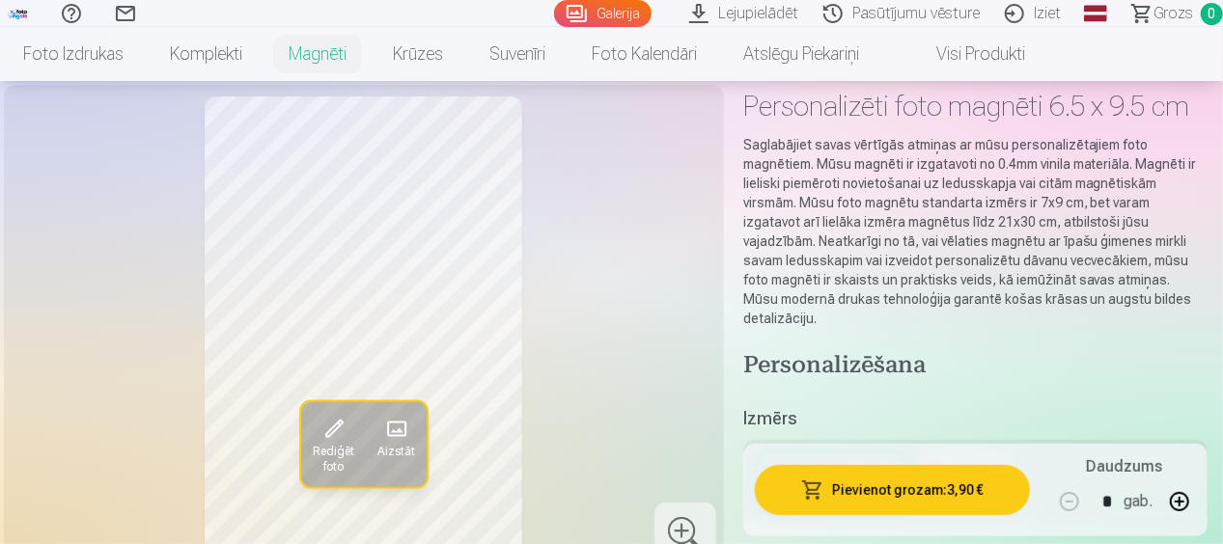
scroll to position [0, 0]
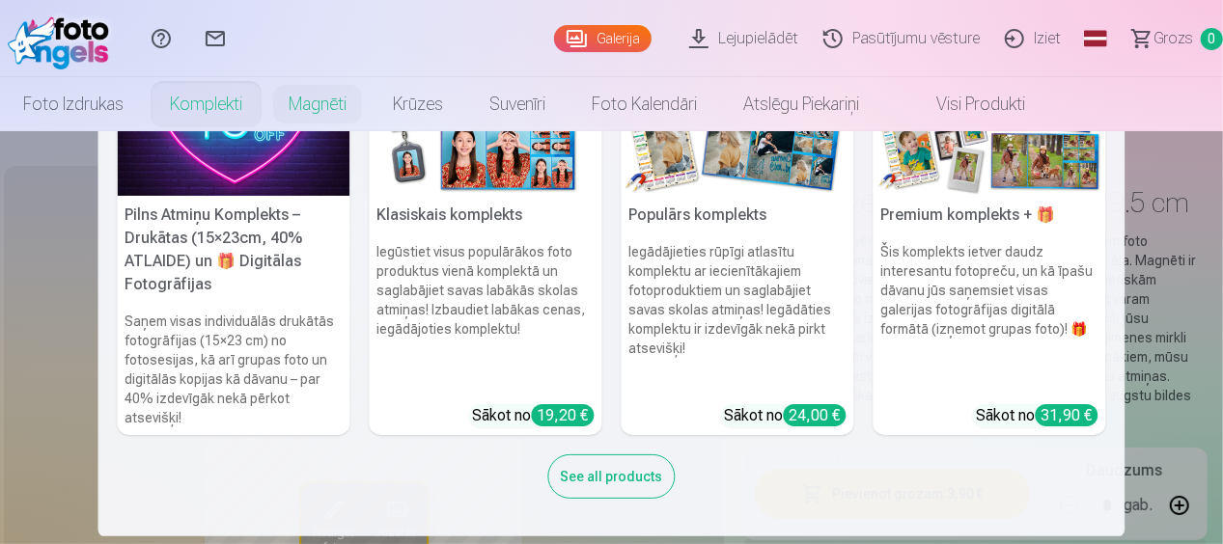
click at [203, 106] on link "Komplekti" at bounding box center [206, 104] width 119 height 54
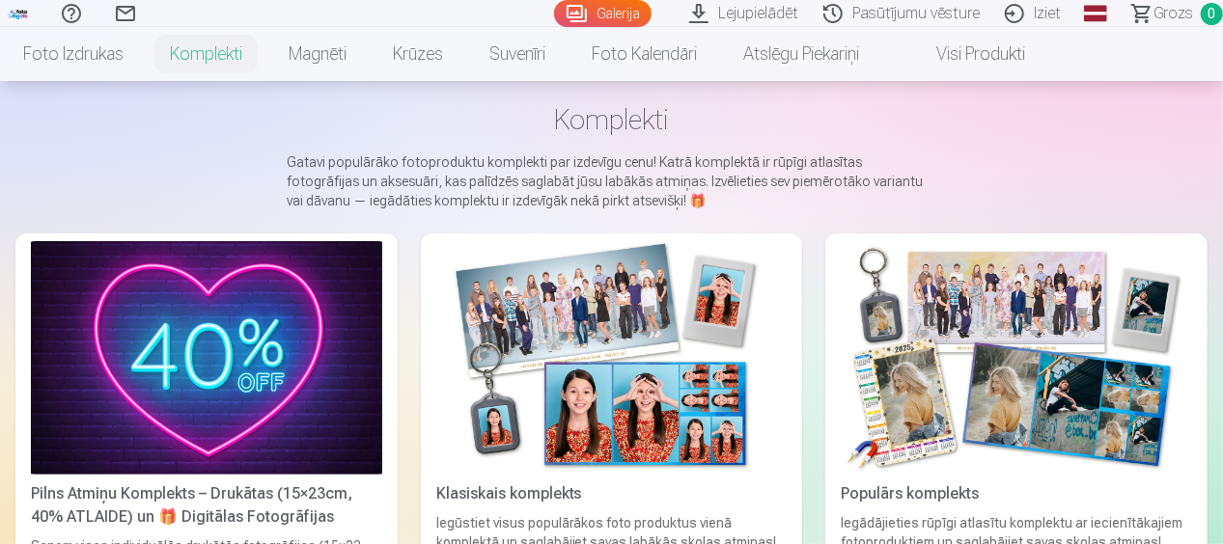
scroll to position [193, 0]
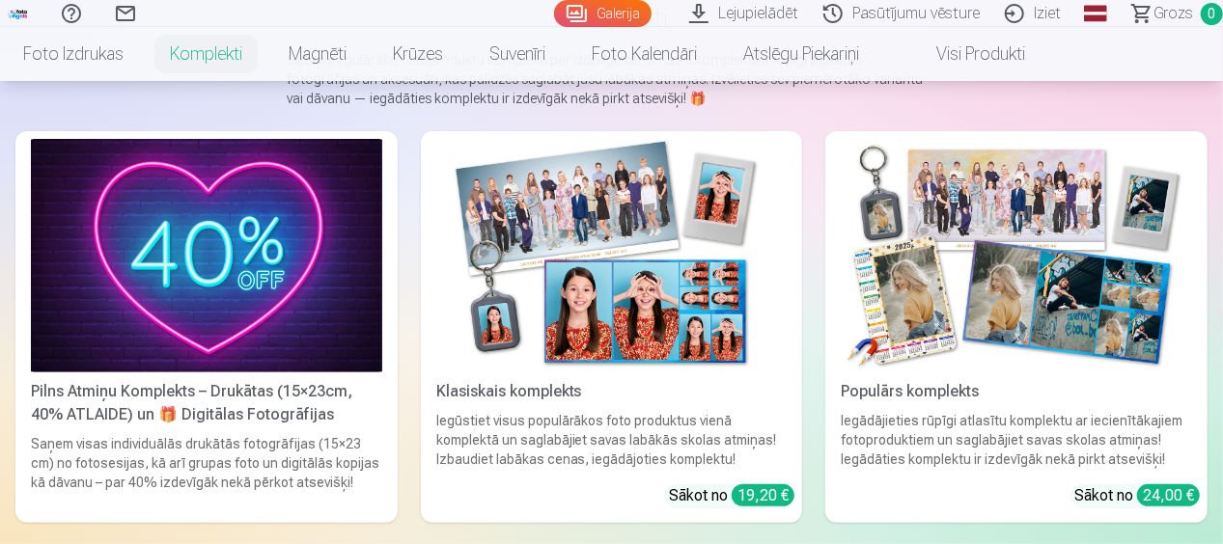
click at [305, 284] on img at bounding box center [206, 256] width 351 height 234
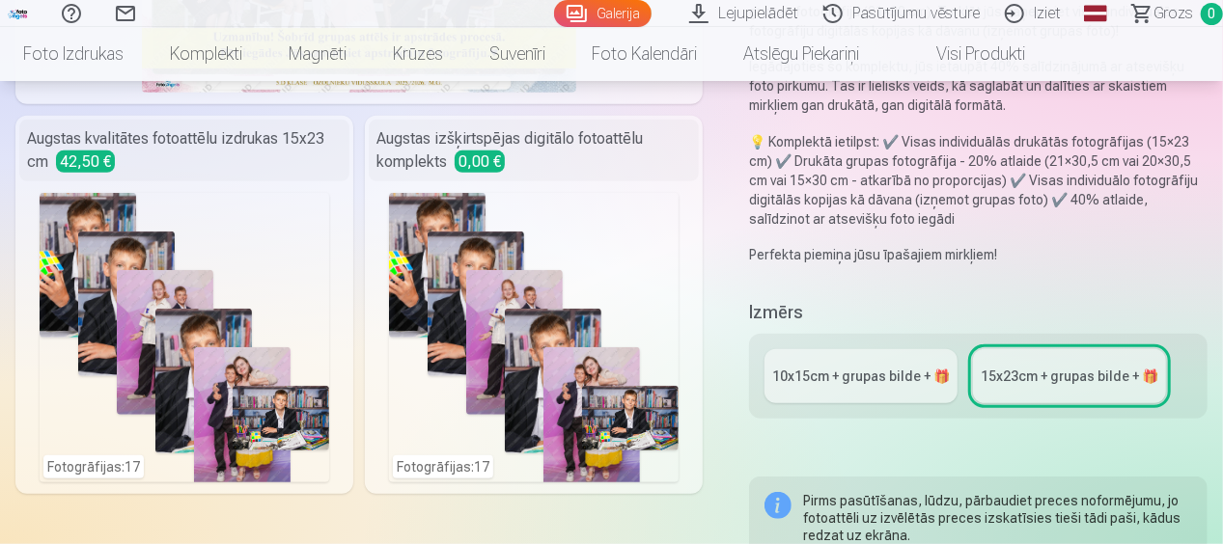
scroll to position [483, 0]
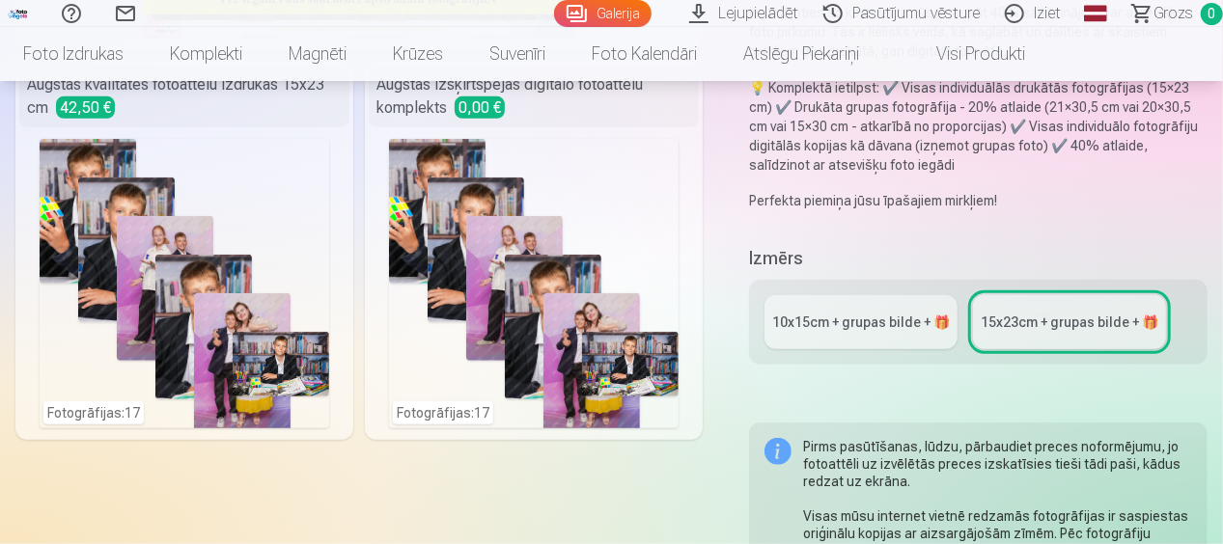
click at [848, 336] on link "10x15сm + grupas bilde + 🎁" at bounding box center [860, 322] width 193 height 54
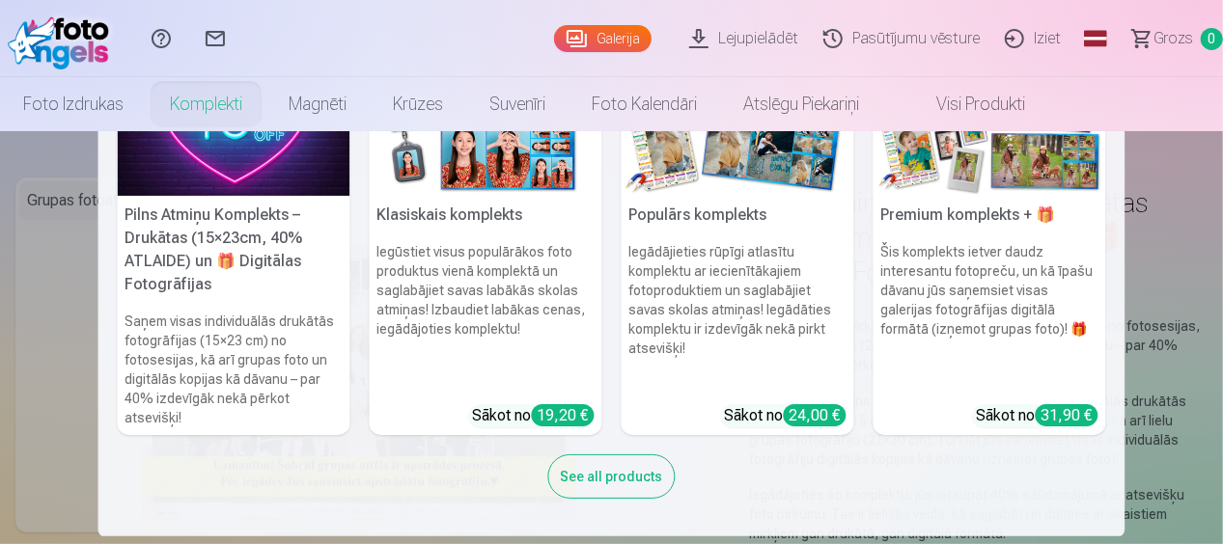
click at [203, 100] on link "Komplekti" at bounding box center [206, 104] width 119 height 54
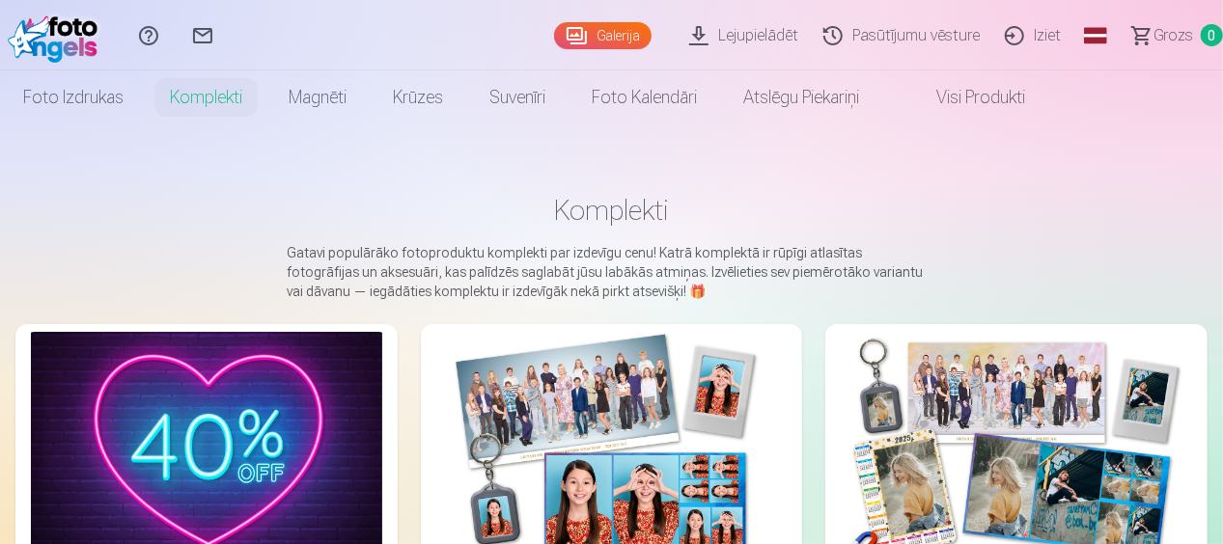
scroll to position [193, 0]
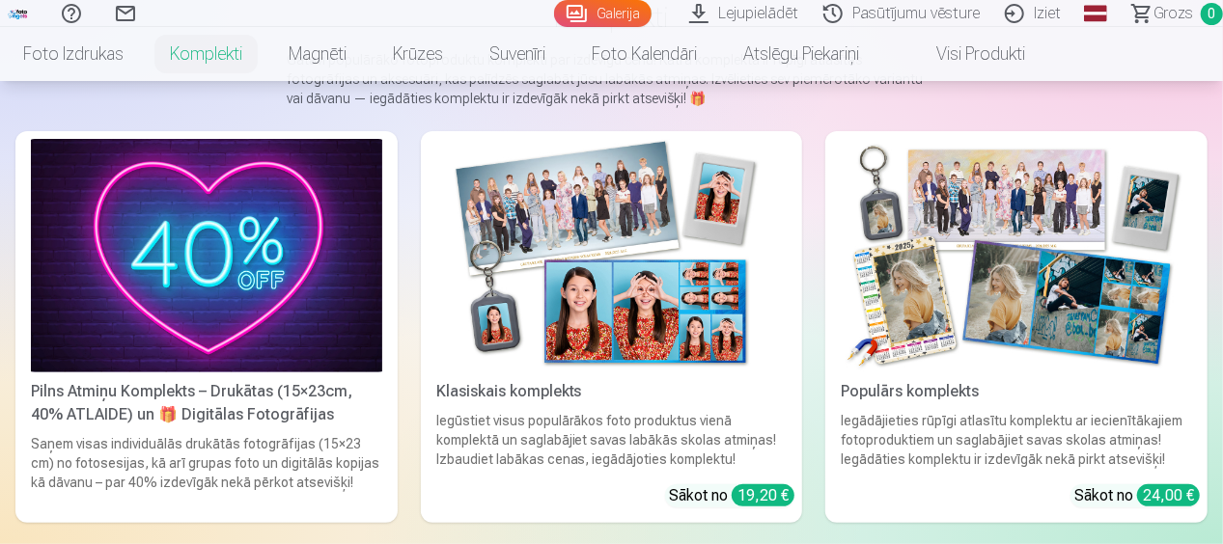
click at [633, 316] on img at bounding box center [611, 256] width 351 height 234
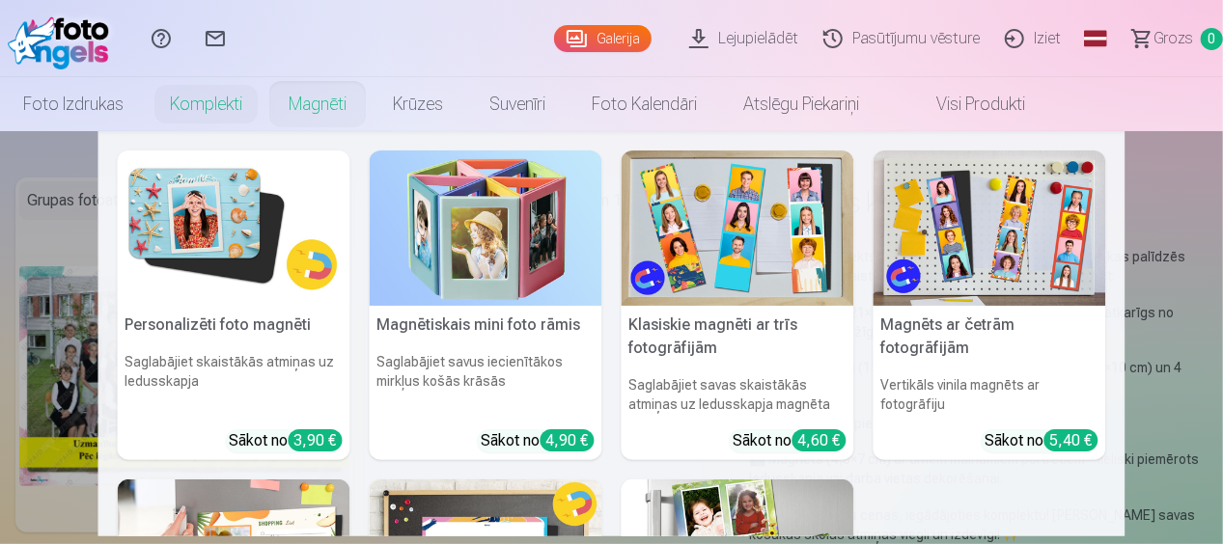
click at [311, 100] on link "Magnēti" at bounding box center [317, 104] width 104 height 54
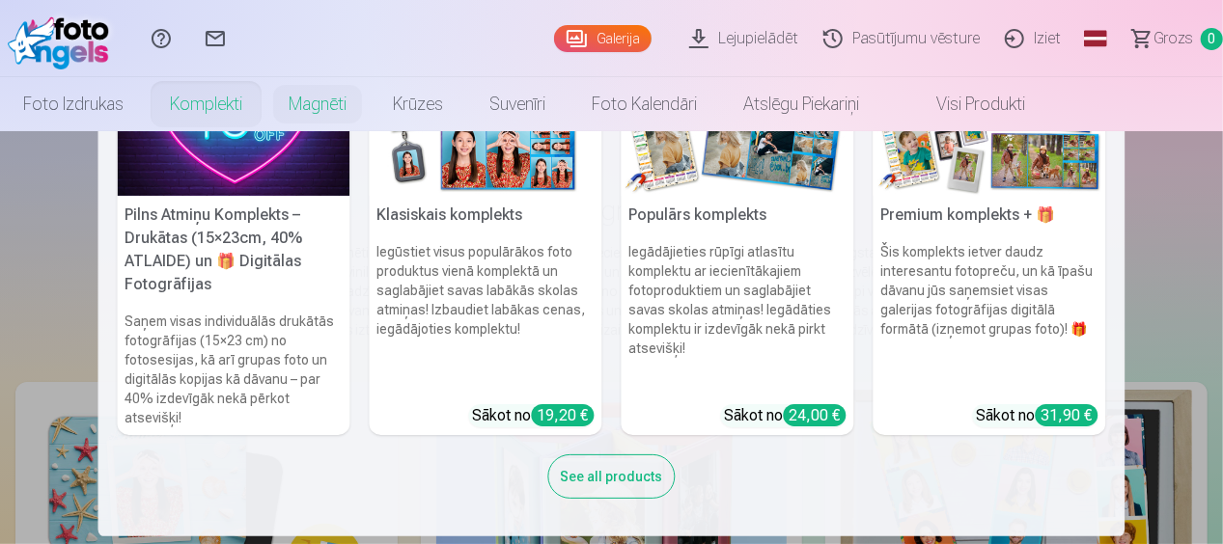
click at [233, 102] on link "Komplekti" at bounding box center [206, 104] width 119 height 54
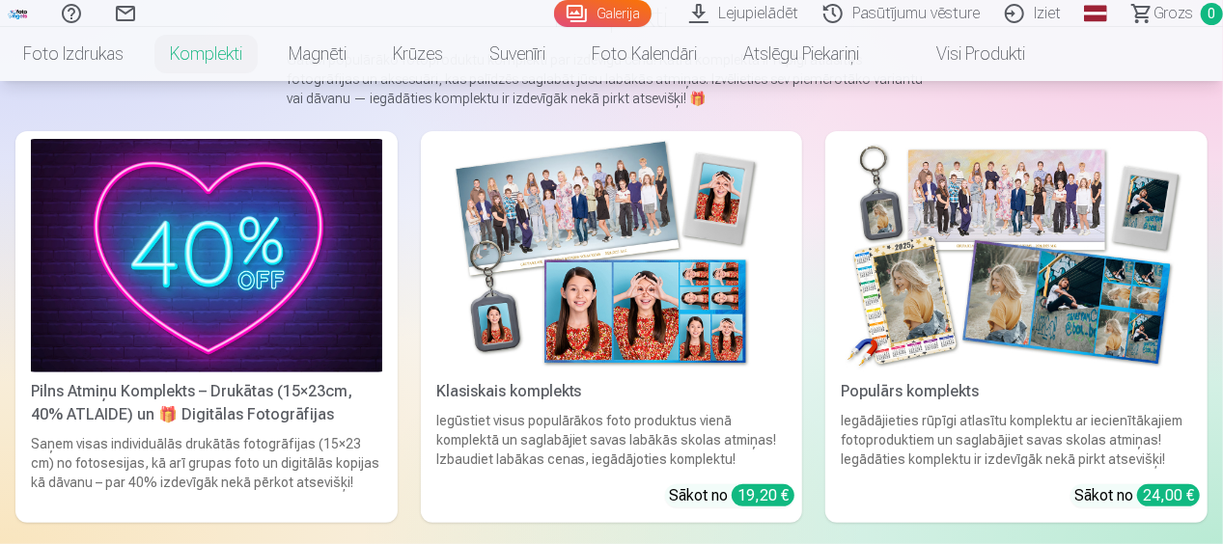
click at [1173, 102] on main "Komplekti Gatavi populārāko fotoproduktu komplekti par izdevīgu cenu! Katrā kom…" at bounding box center [611, 473] width 1192 height 1070
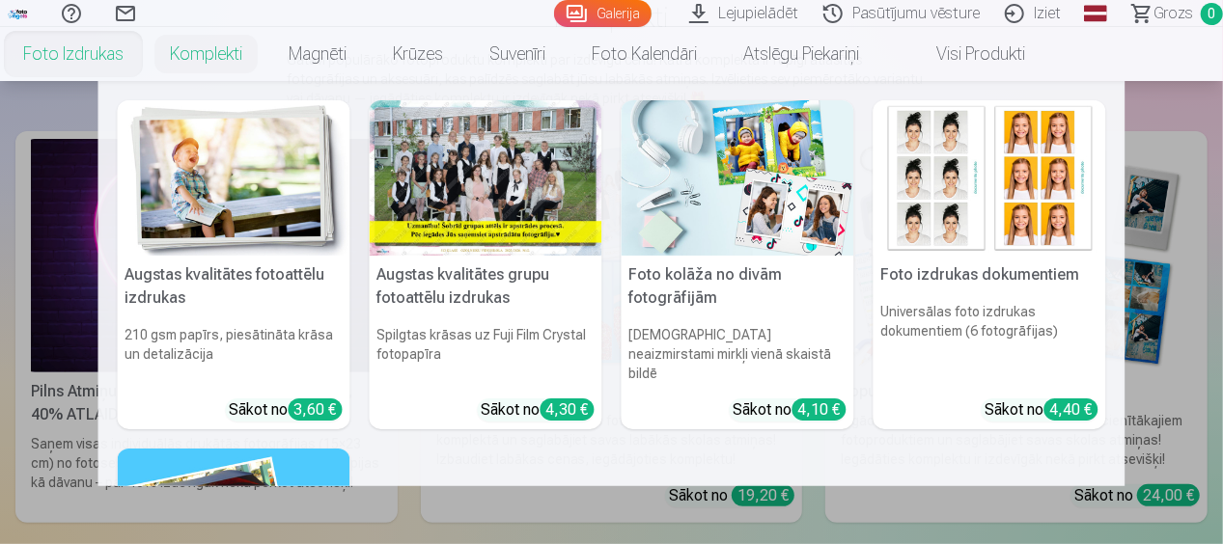
click at [62, 56] on link "Foto izdrukas" at bounding box center [73, 54] width 147 height 54
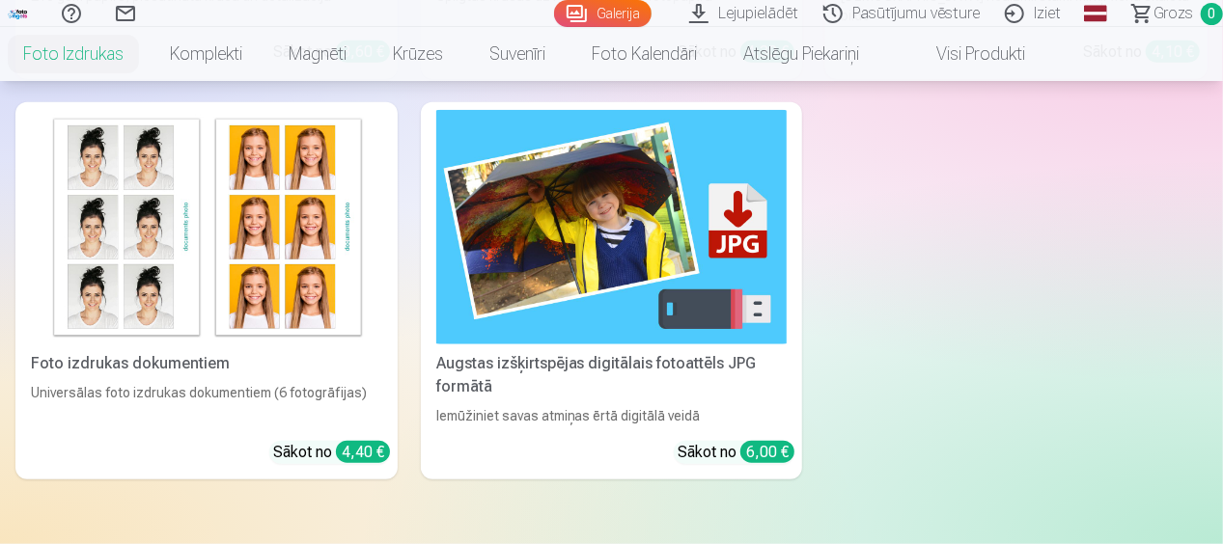
scroll to position [290, 0]
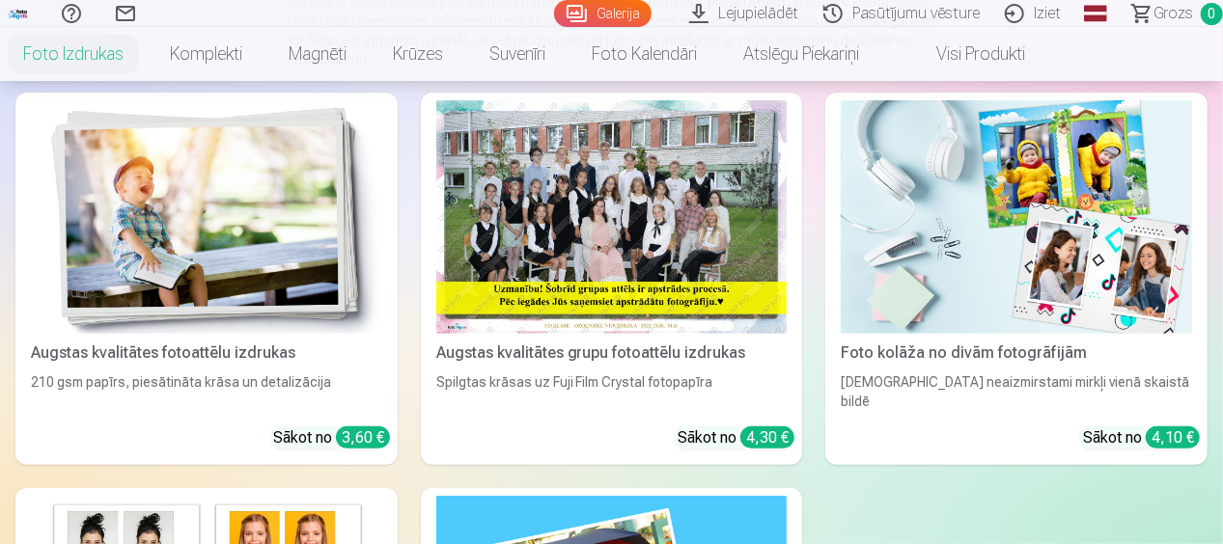
click at [176, 255] on img at bounding box center [206, 217] width 351 height 234
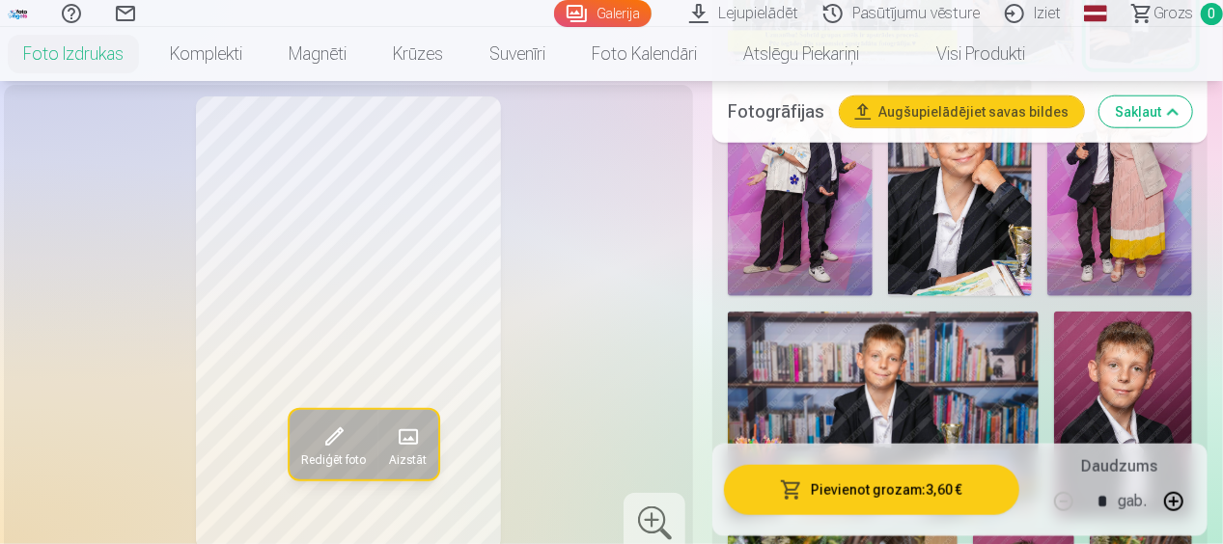
scroll to position [965, 0]
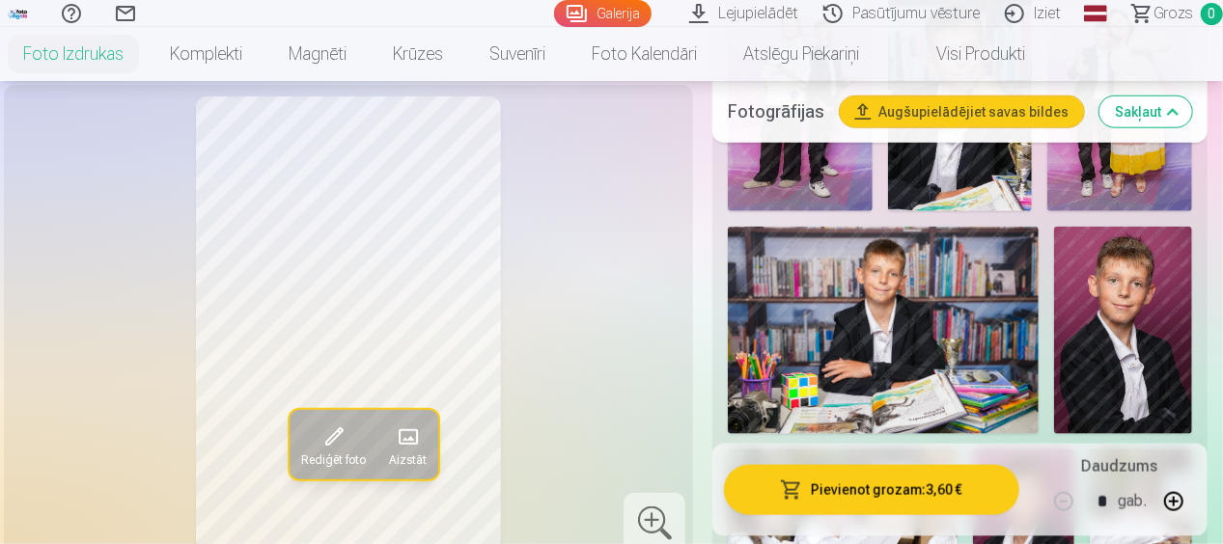
click at [919, 324] on img at bounding box center [883, 331] width 311 height 208
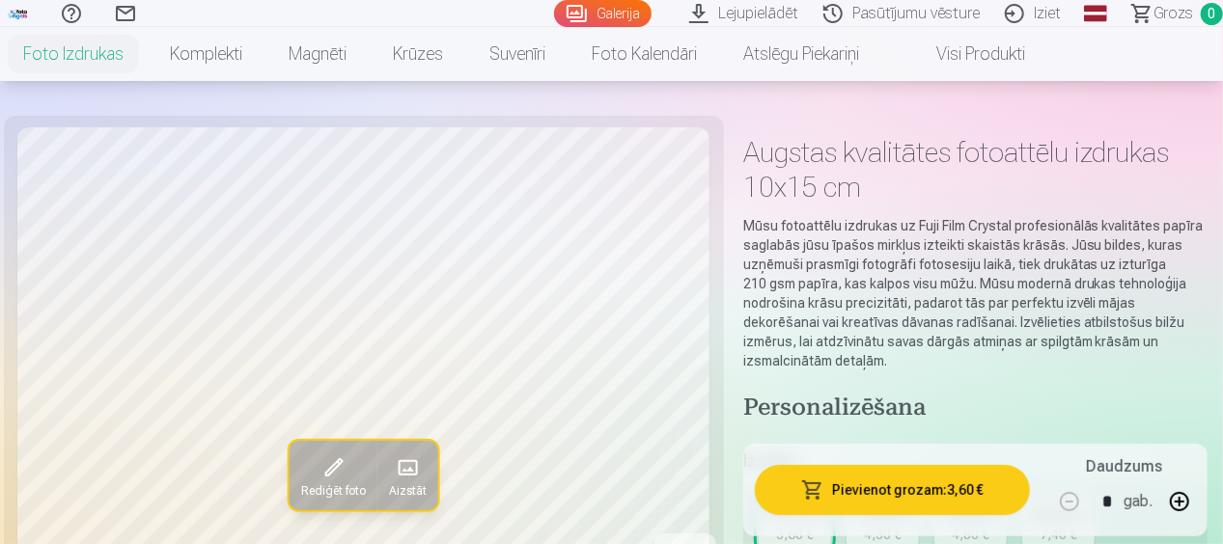
scroll to position [0, 0]
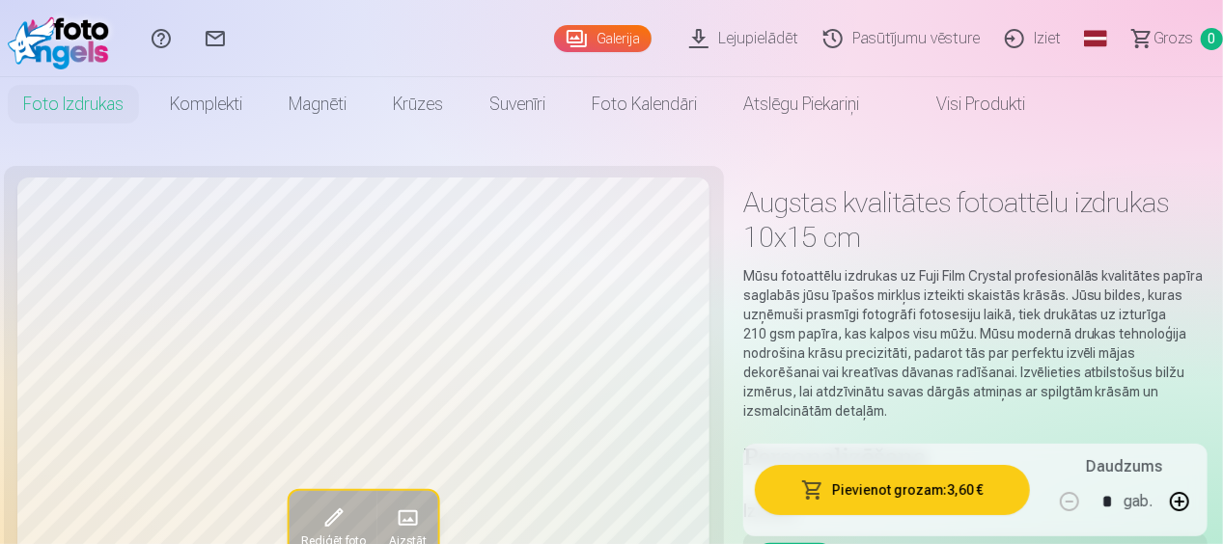
click at [612, 42] on link "Galerija" at bounding box center [602, 38] width 97 height 27
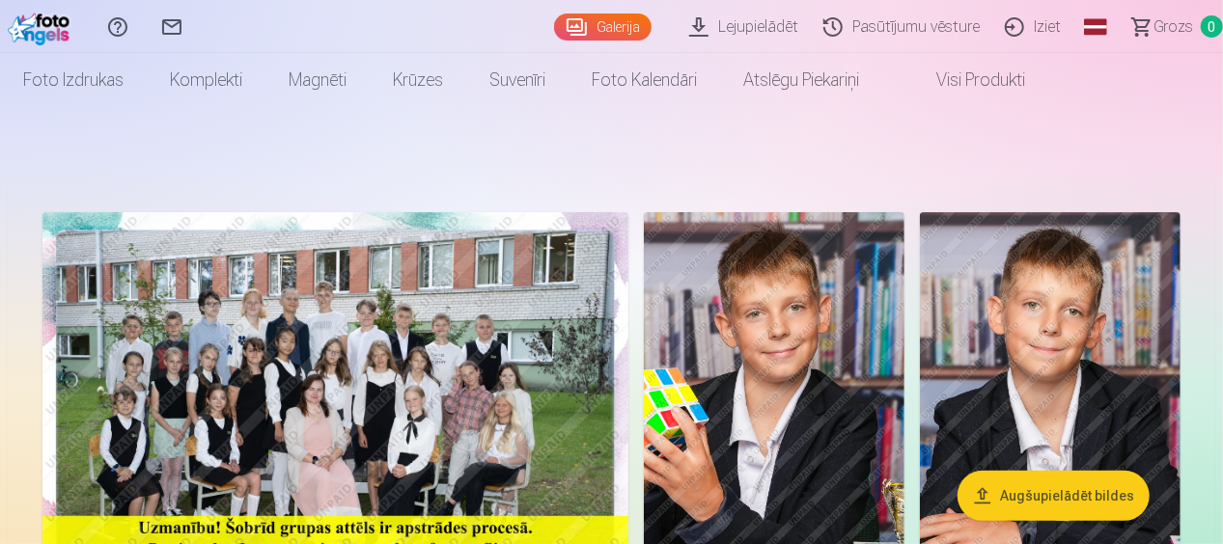
scroll to position [97, 0]
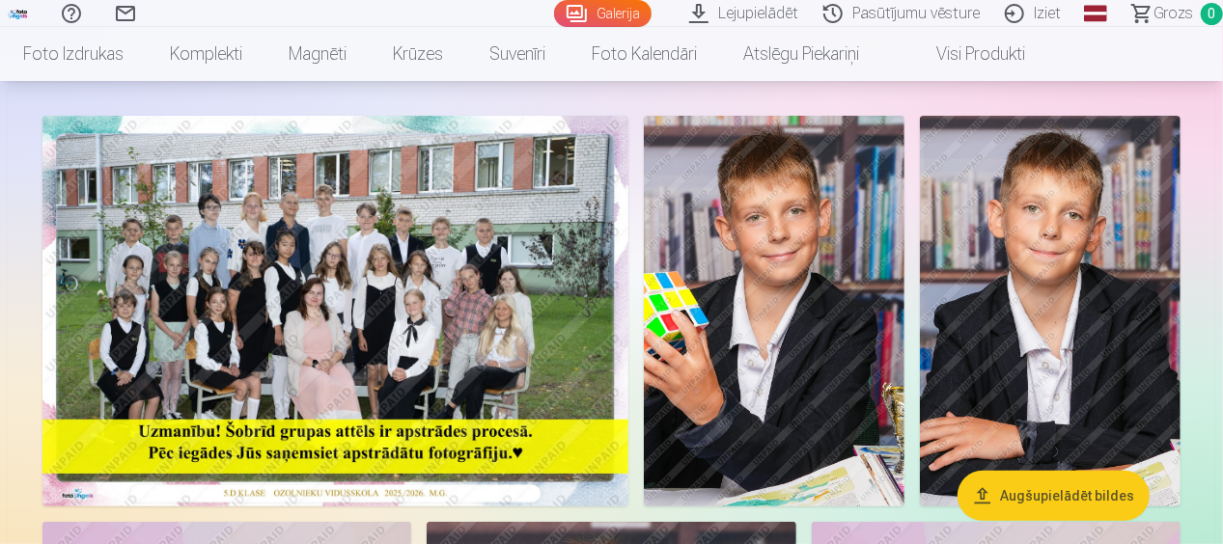
click at [330, 299] on img at bounding box center [335, 311] width 586 height 391
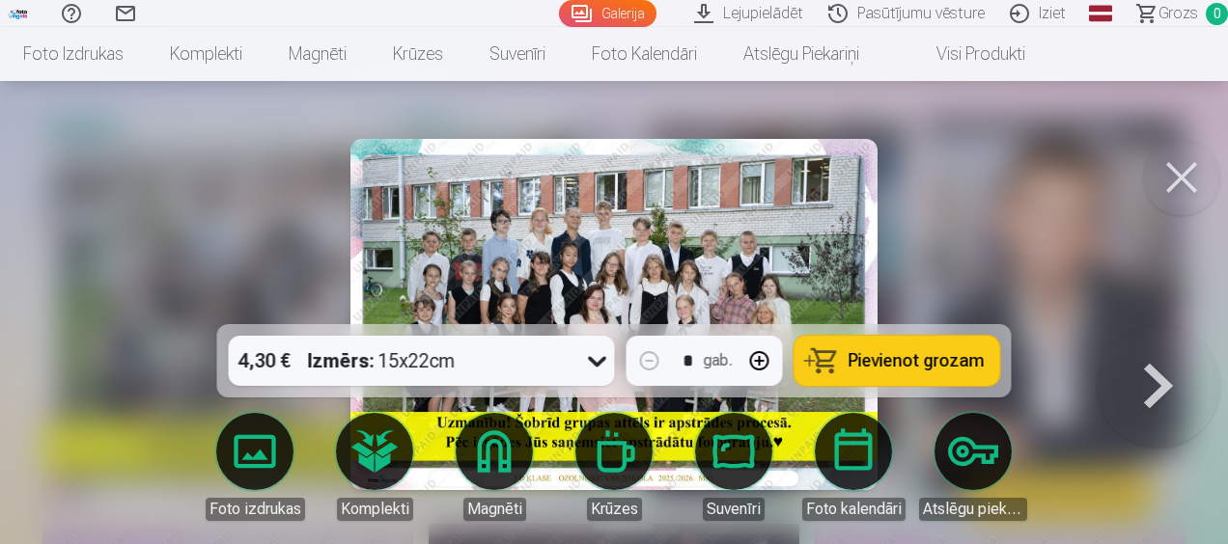
click at [641, 232] on img at bounding box center [613, 314] width 527 height 351
click at [1181, 169] on button at bounding box center [1181, 177] width 77 height 77
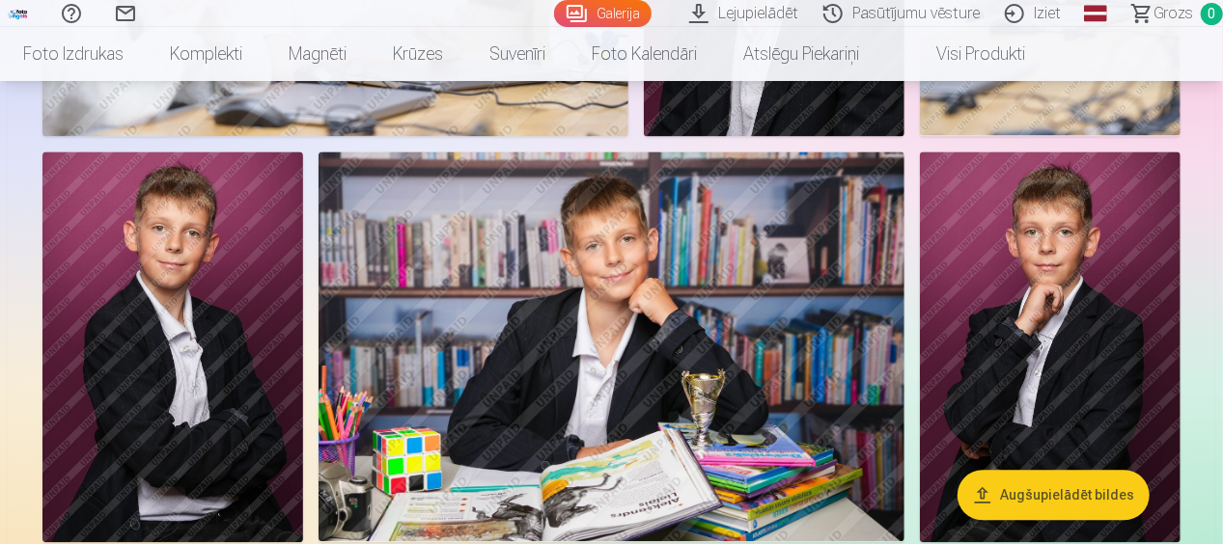
scroll to position [1930, 0]
